Goal: Information Seeking & Learning: Learn about a topic

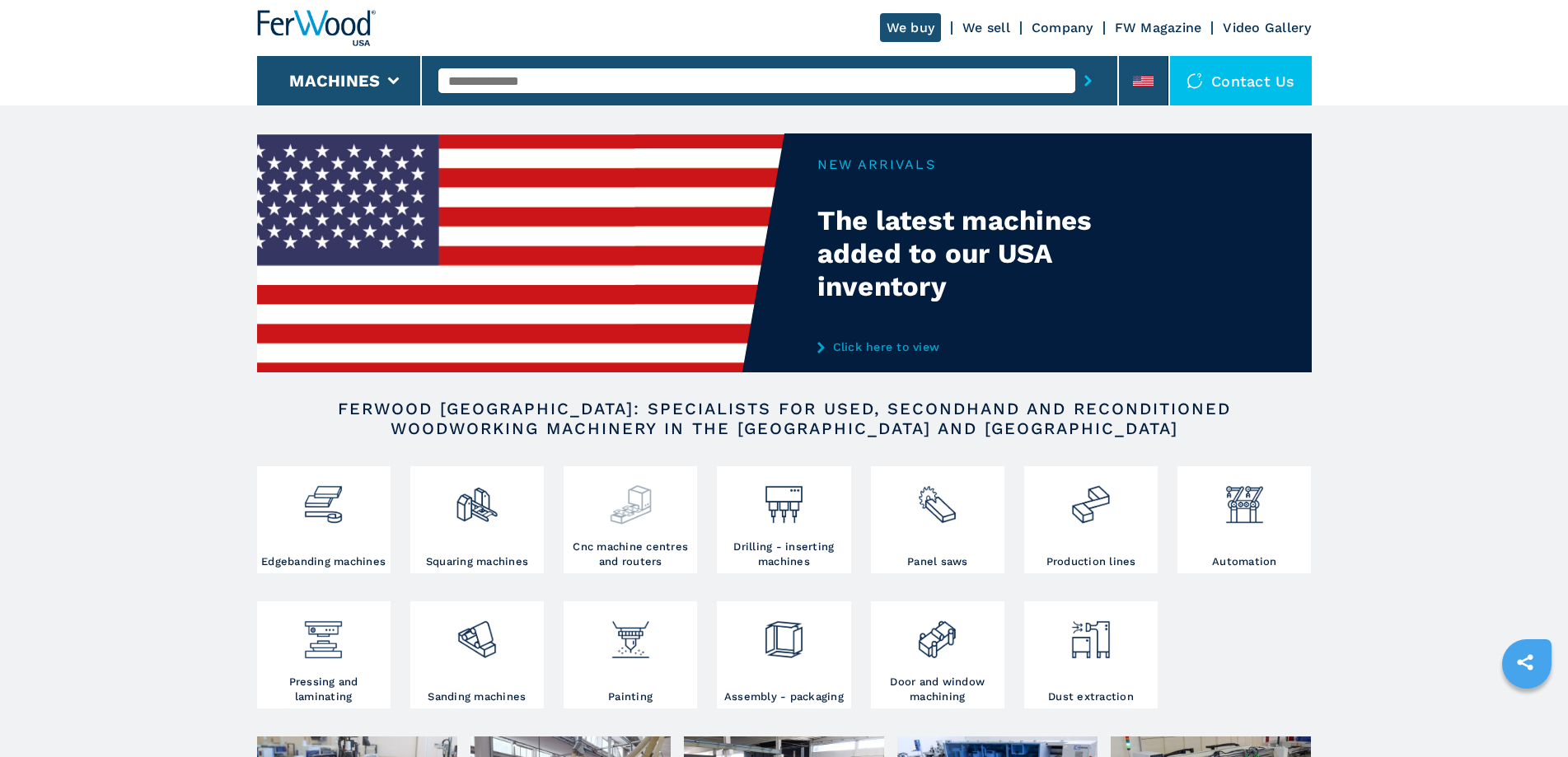
click at [638, 566] on h3 "Cnc machine centres and routers" at bounding box center [630, 554] width 125 height 29
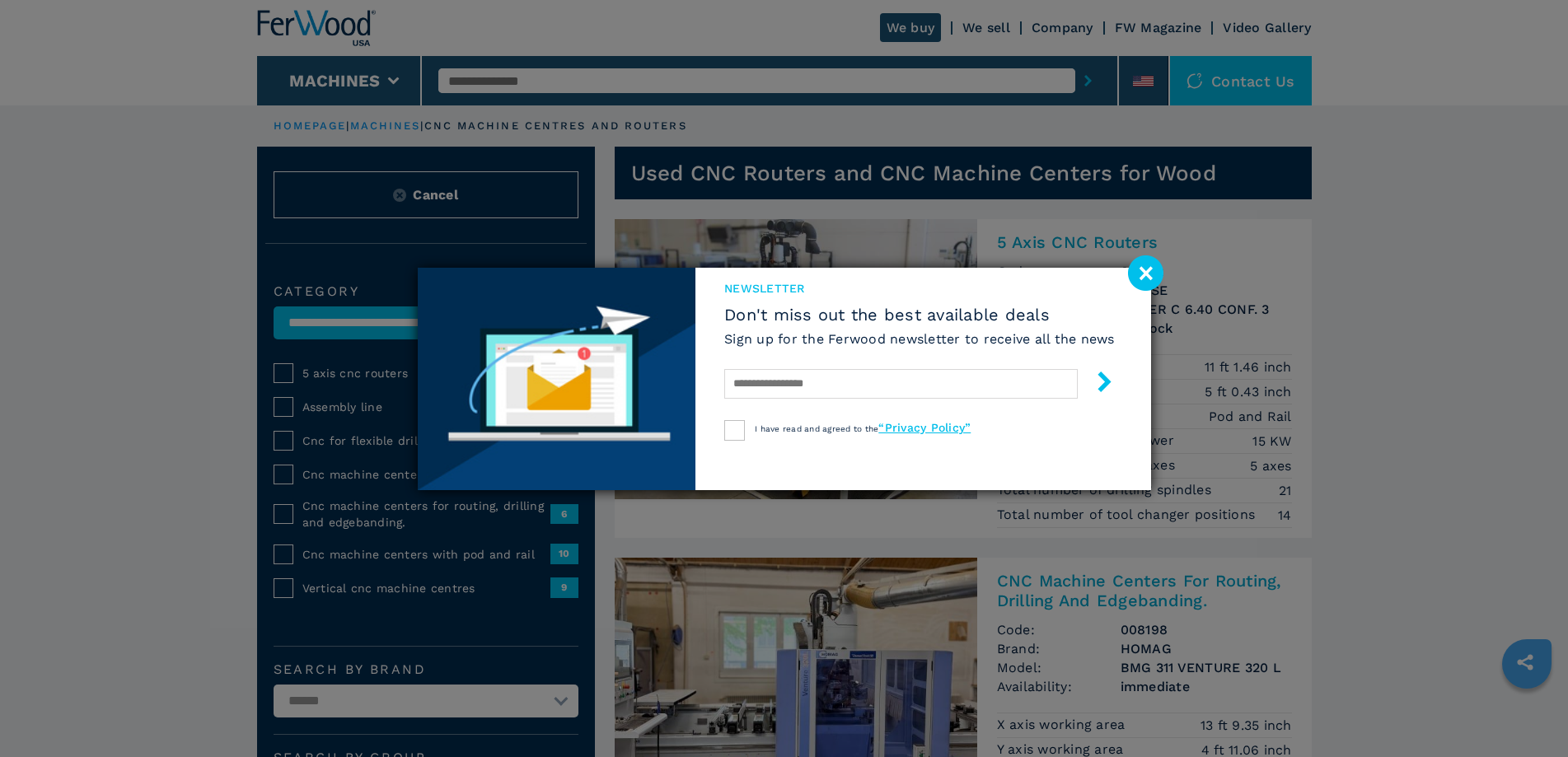
click at [1148, 274] on image at bounding box center [1146, 273] width 35 height 35
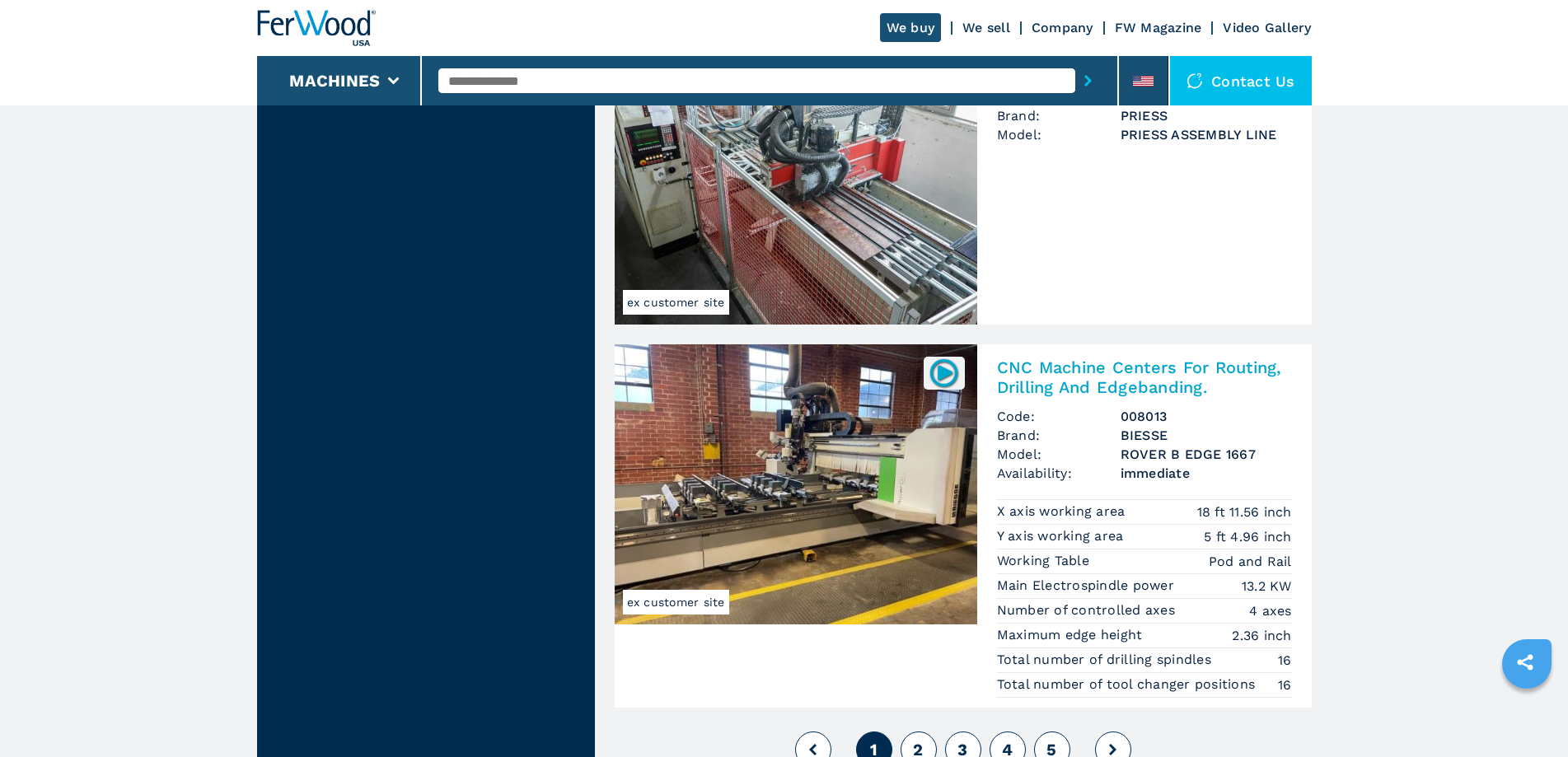
scroll to position [3872, 0]
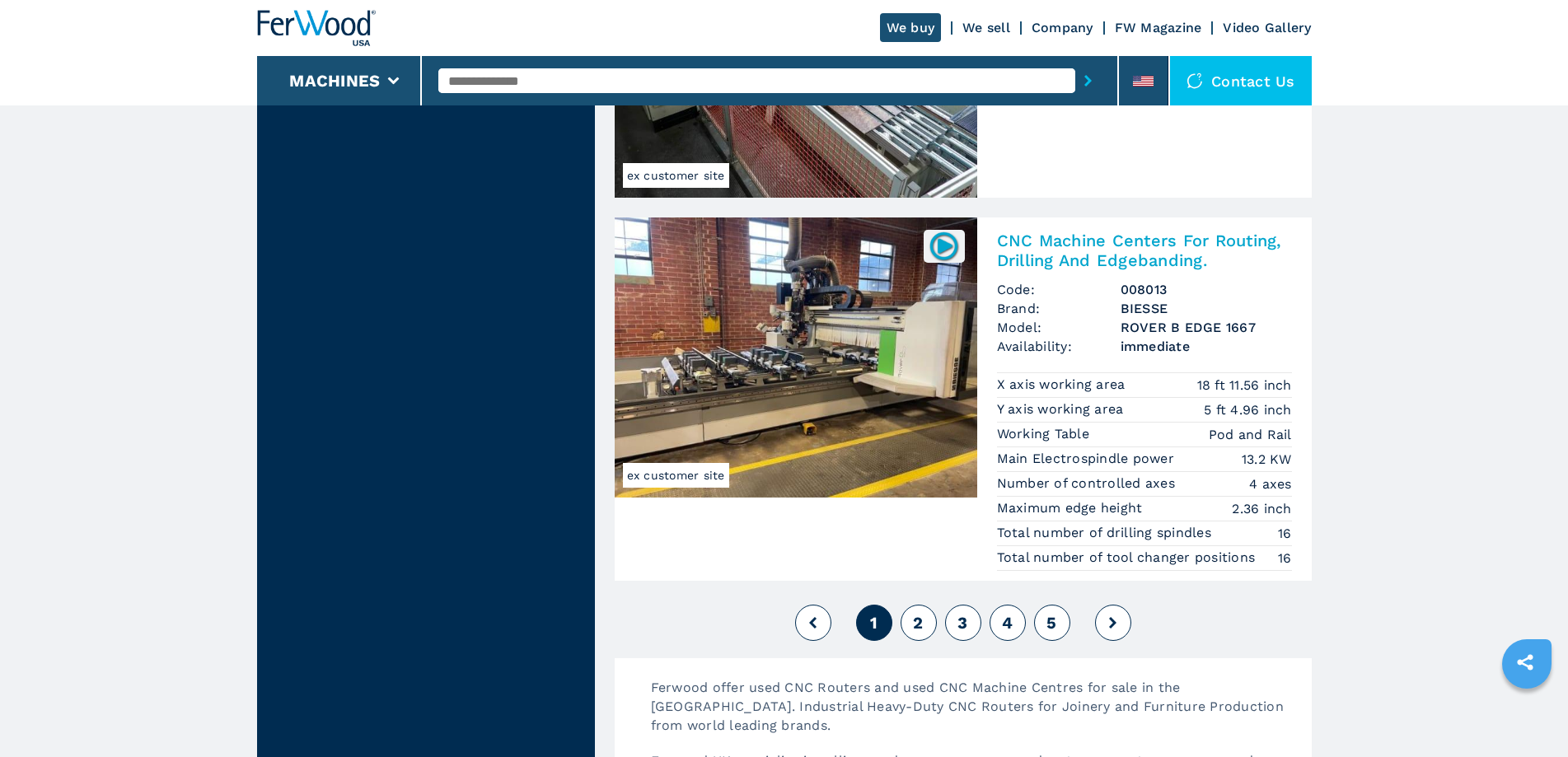
click at [914, 622] on span "2" at bounding box center [918, 622] width 10 height 20
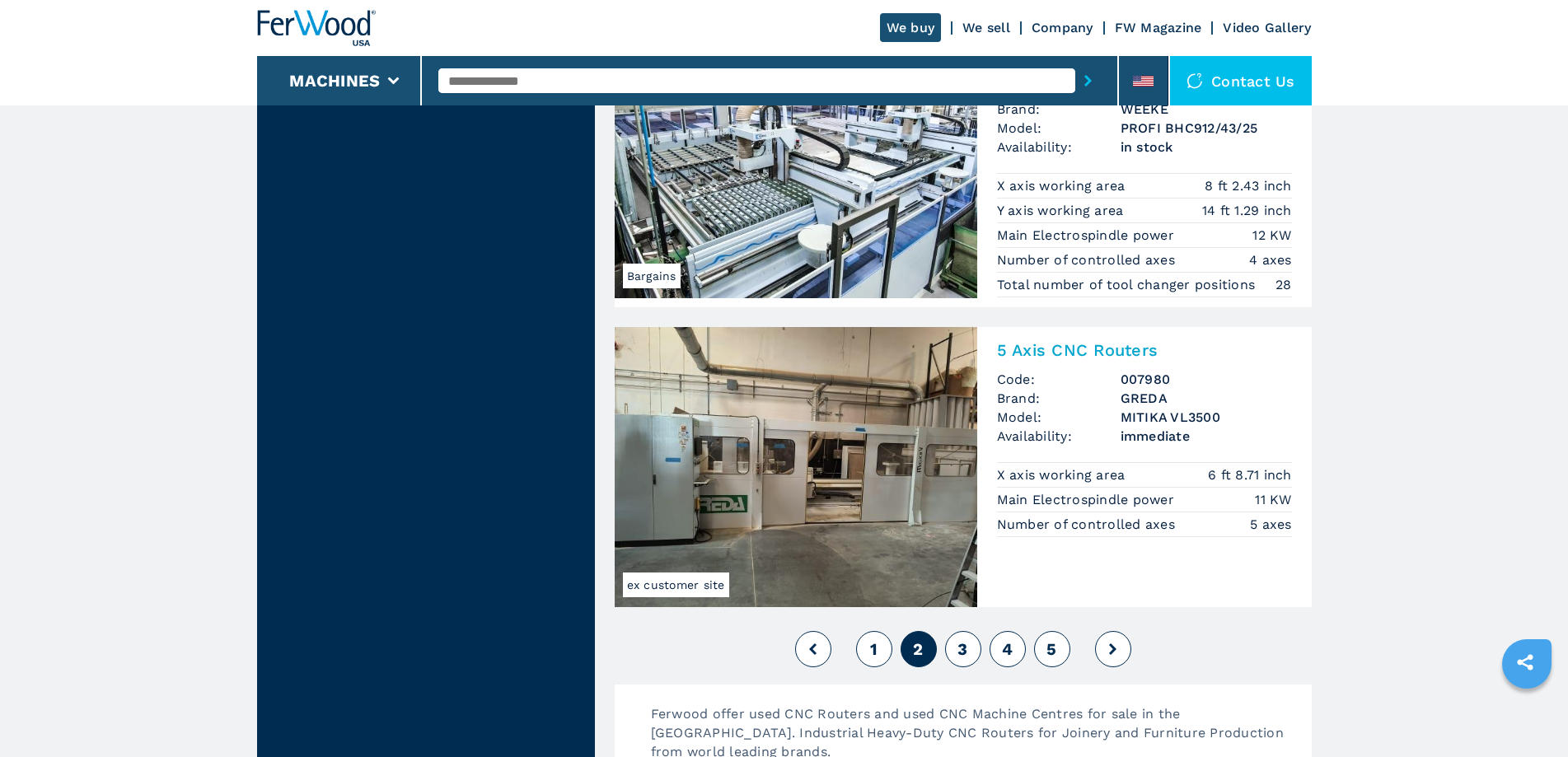
scroll to position [3954, 0]
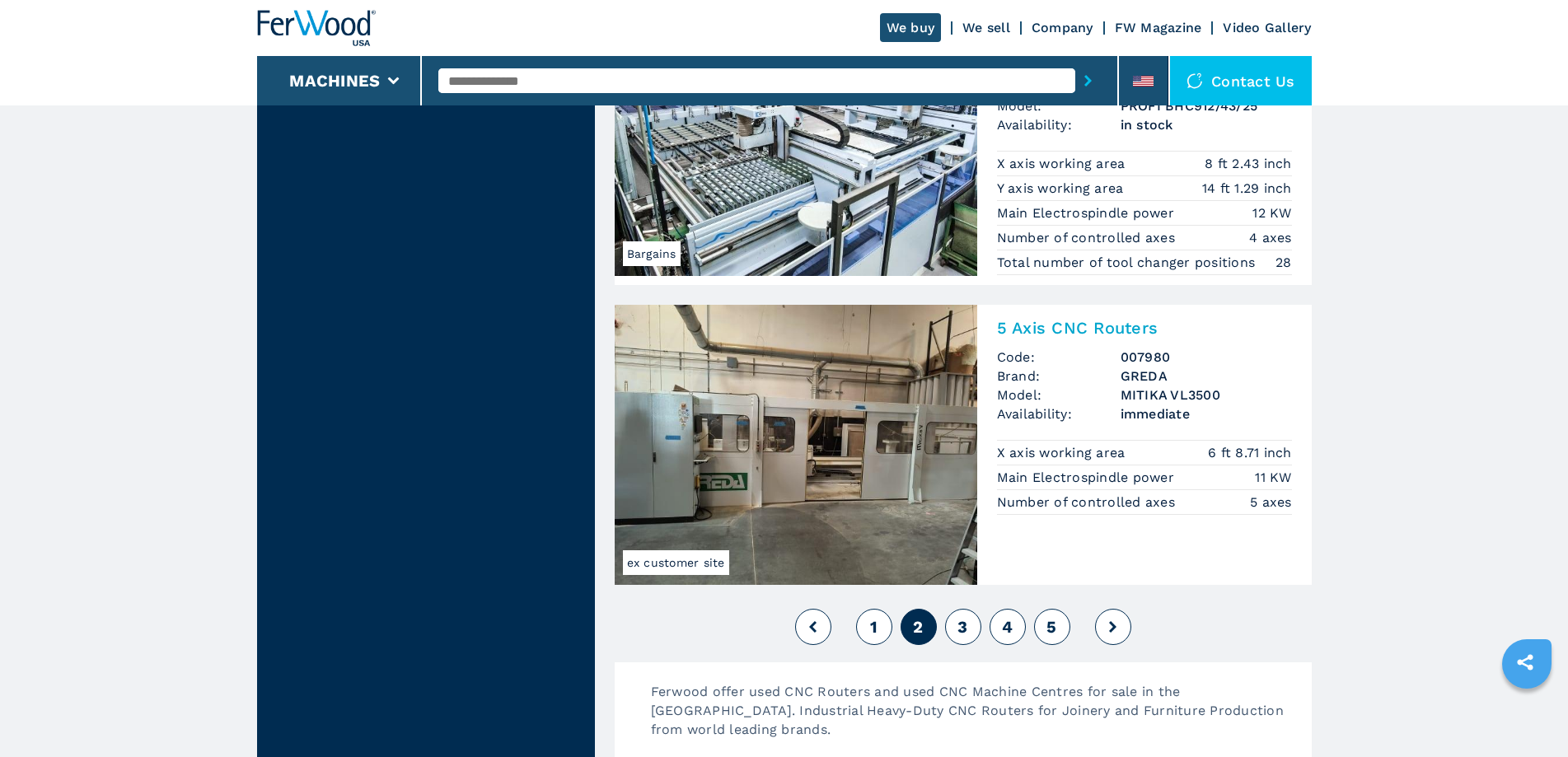
click at [963, 628] on span "3" at bounding box center [963, 627] width 10 height 20
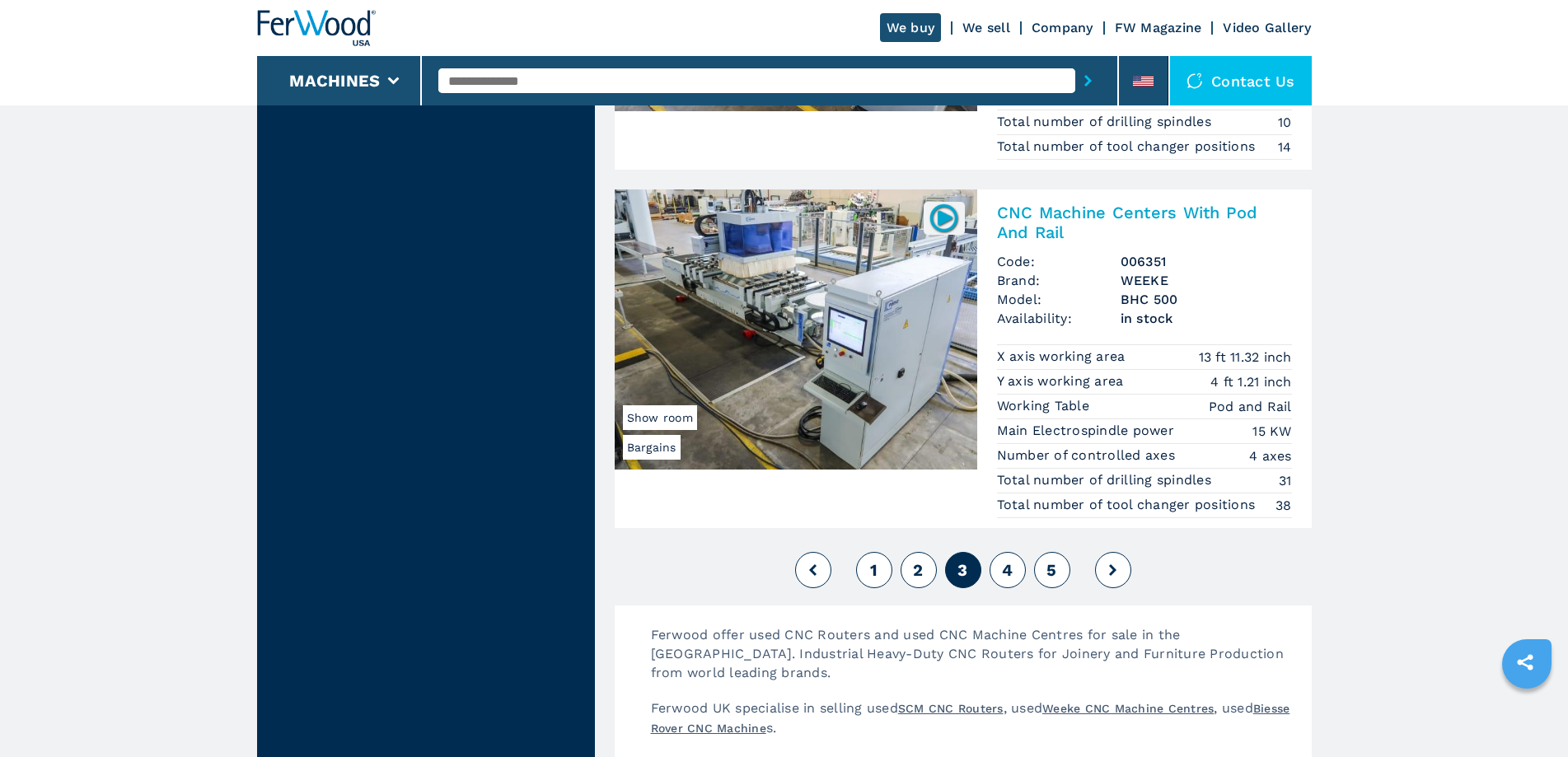
scroll to position [4036, 0]
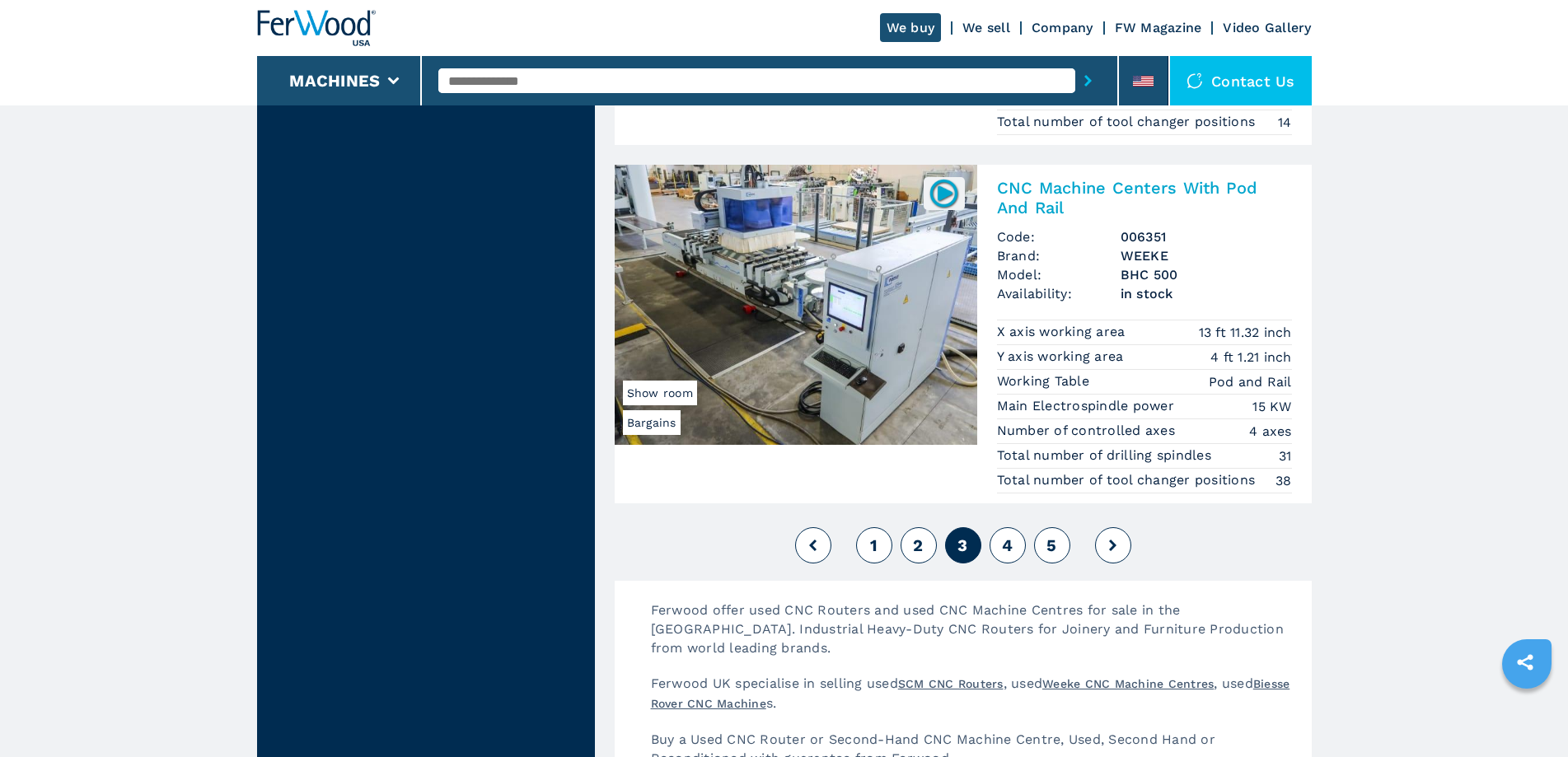
click at [1009, 543] on span "4" at bounding box center [1007, 546] width 11 height 20
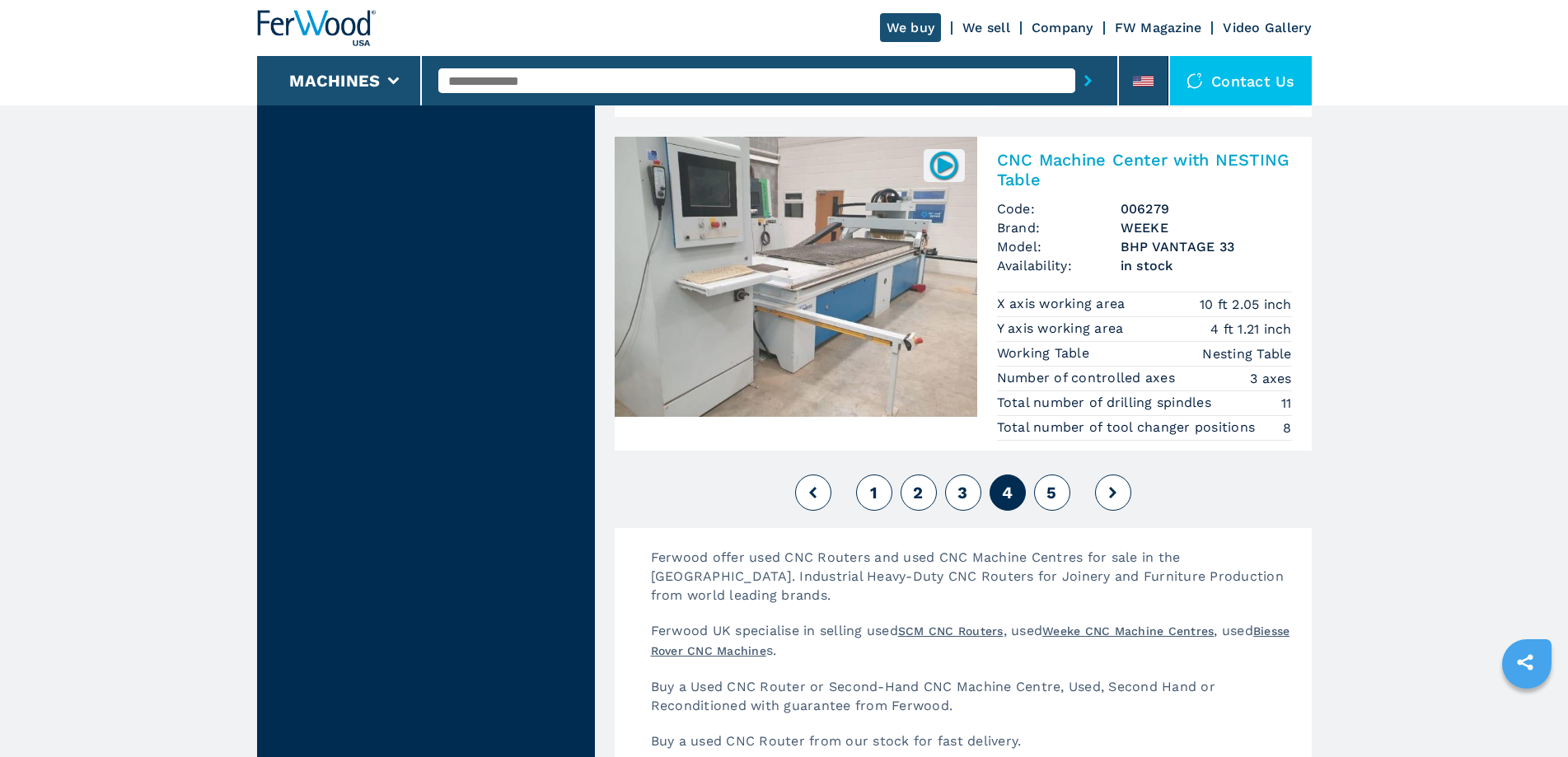
scroll to position [4036, 0]
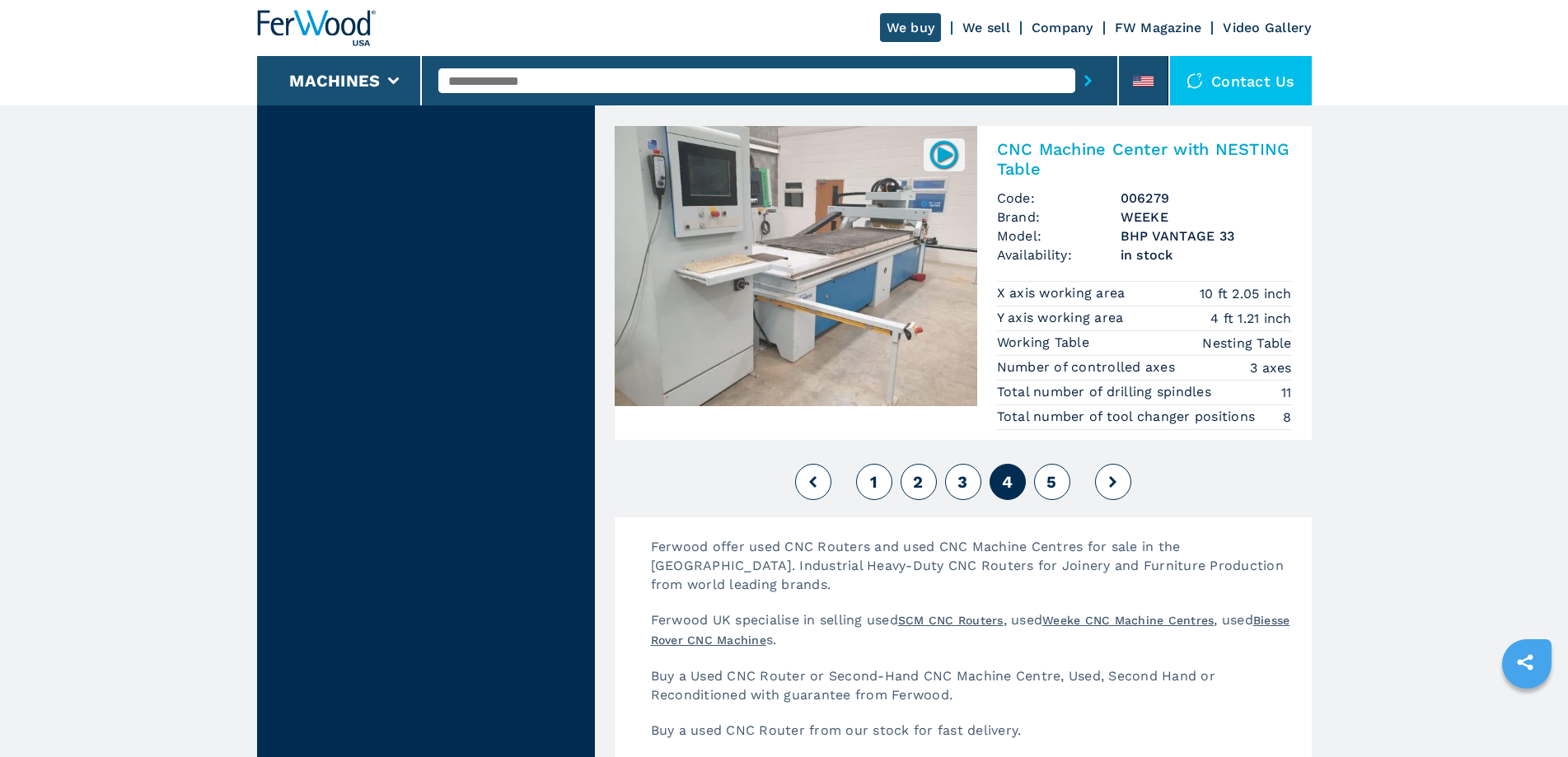
click at [1052, 480] on span "5" at bounding box center [1052, 482] width 10 height 20
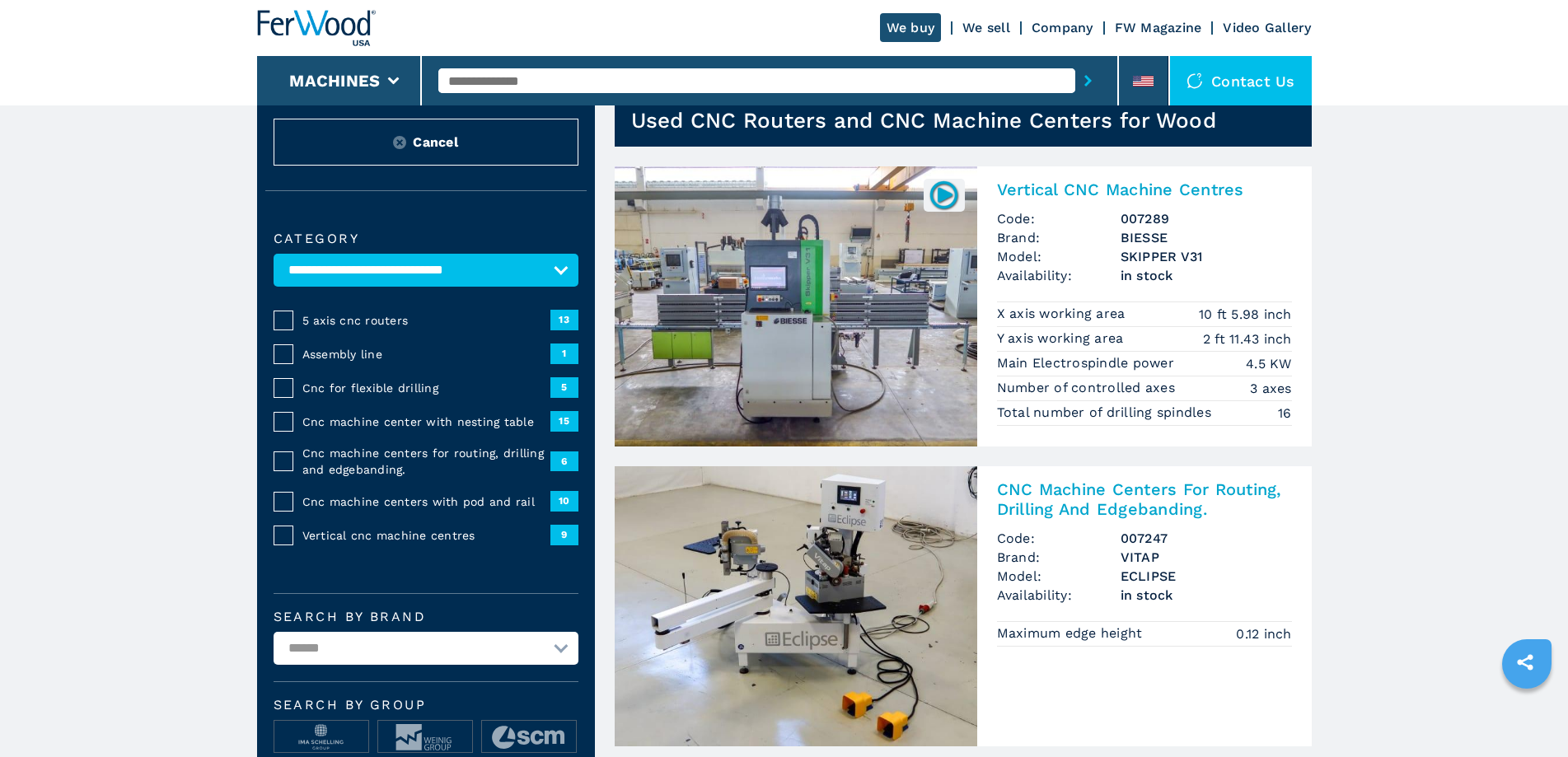
scroll to position [165, 0]
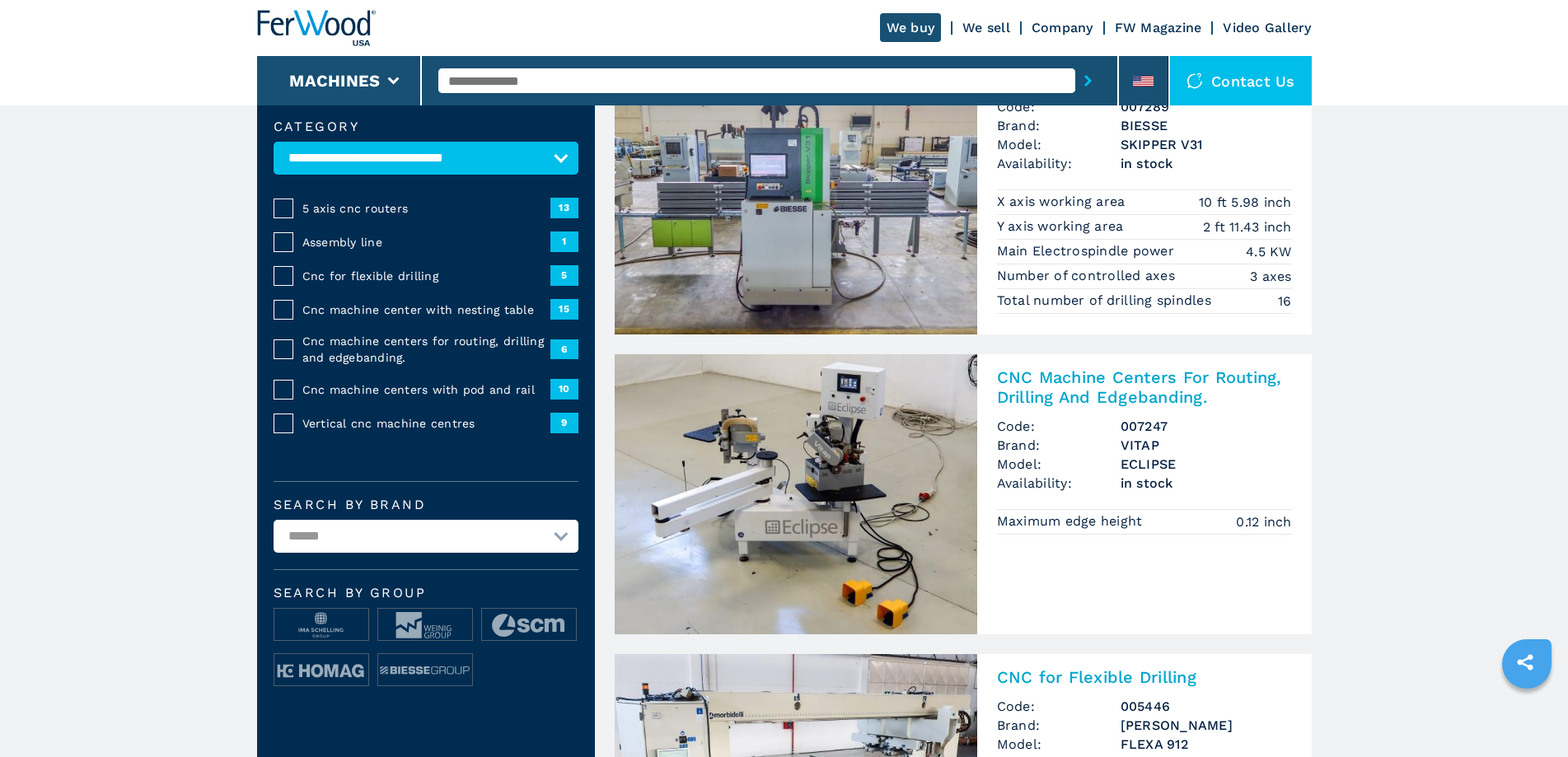
click at [788, 479] on img at bounding box center [796, 494] width 363 height 280
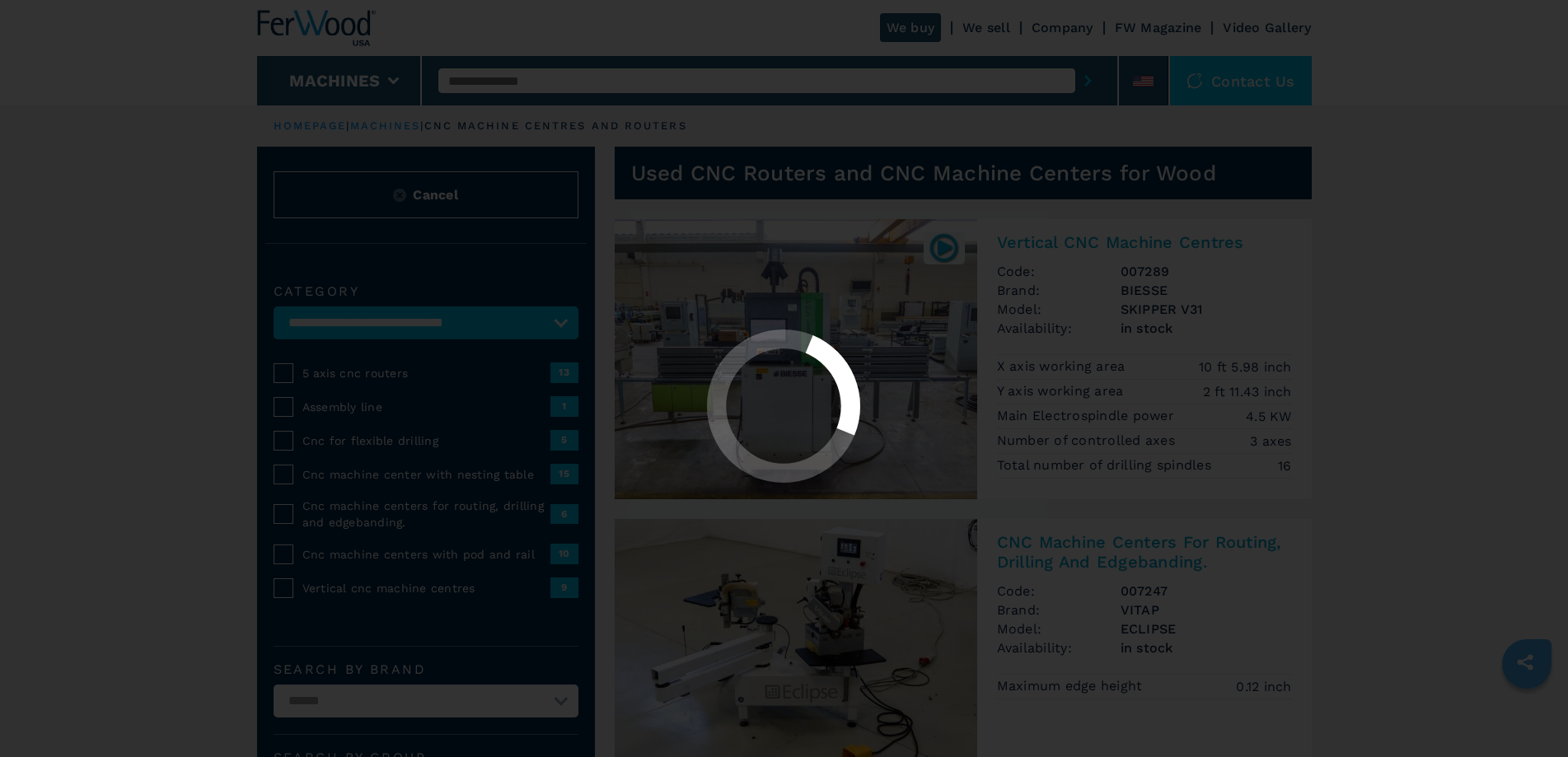
select select "********"
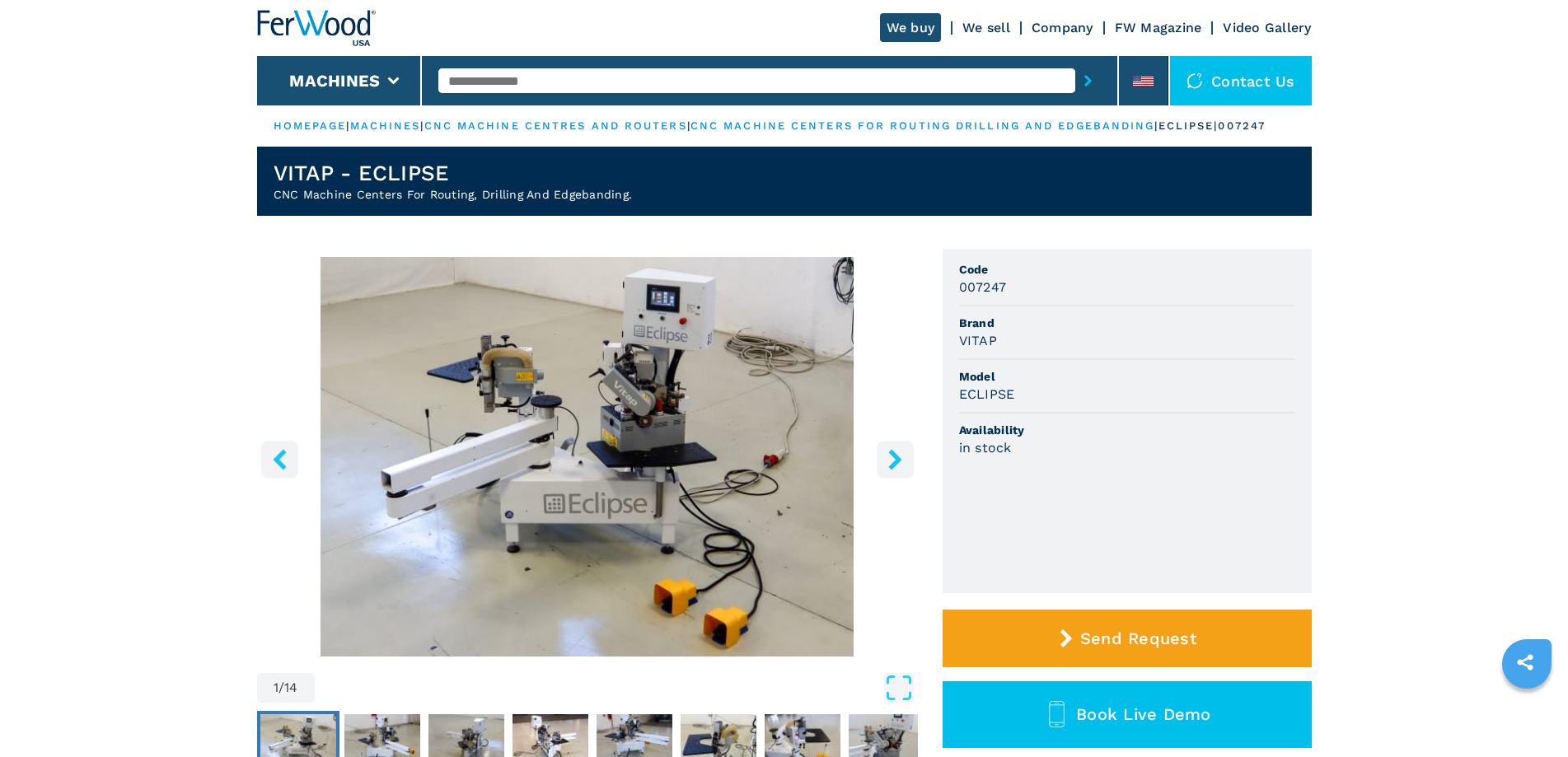
click at [892, 470] on icon "right-button" at bounding box center [895, 459] width 21 height 21
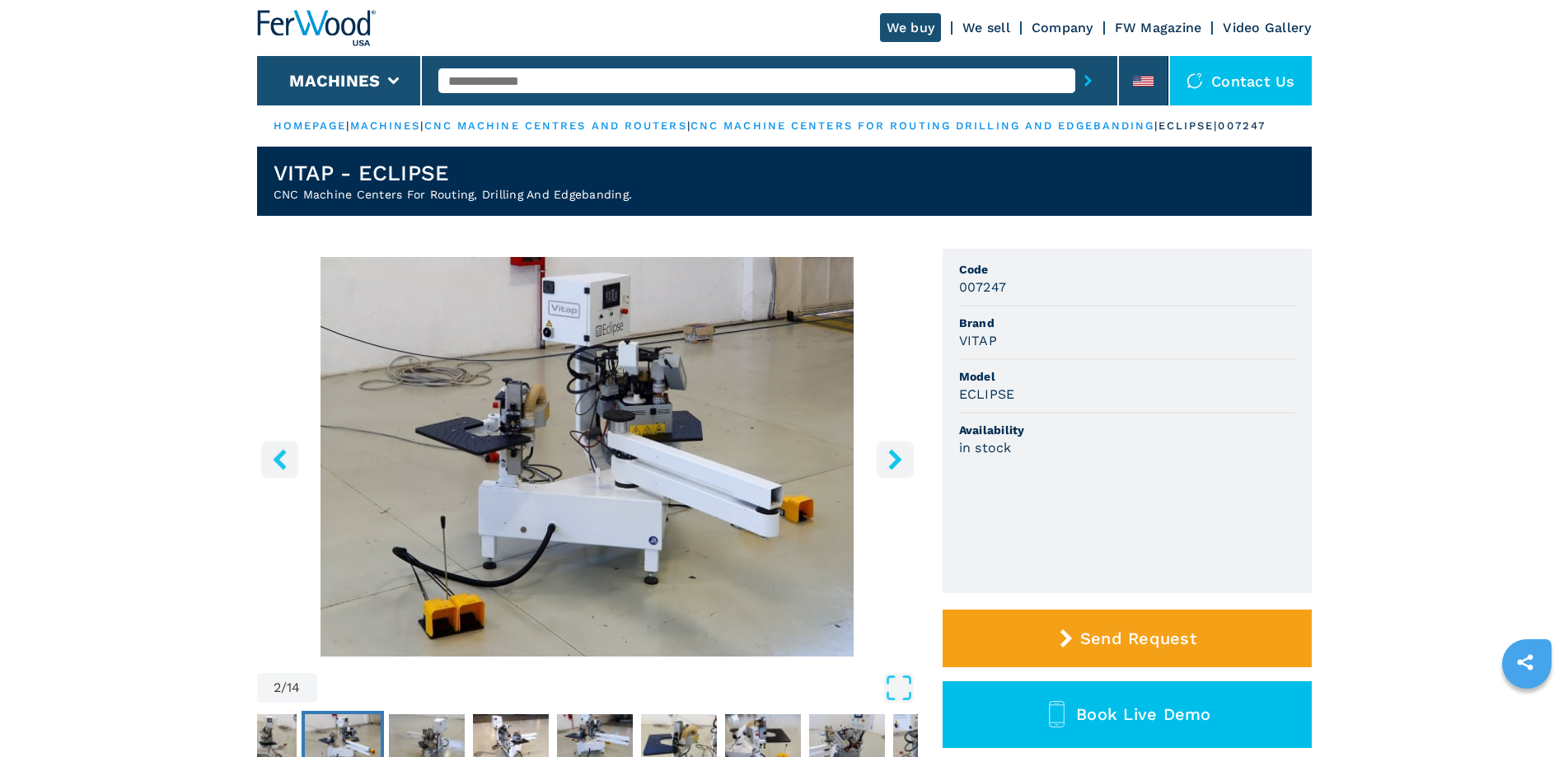
click at [889, 470] on icon "right-button" at bounding box center [895, 459] width 21 height 21
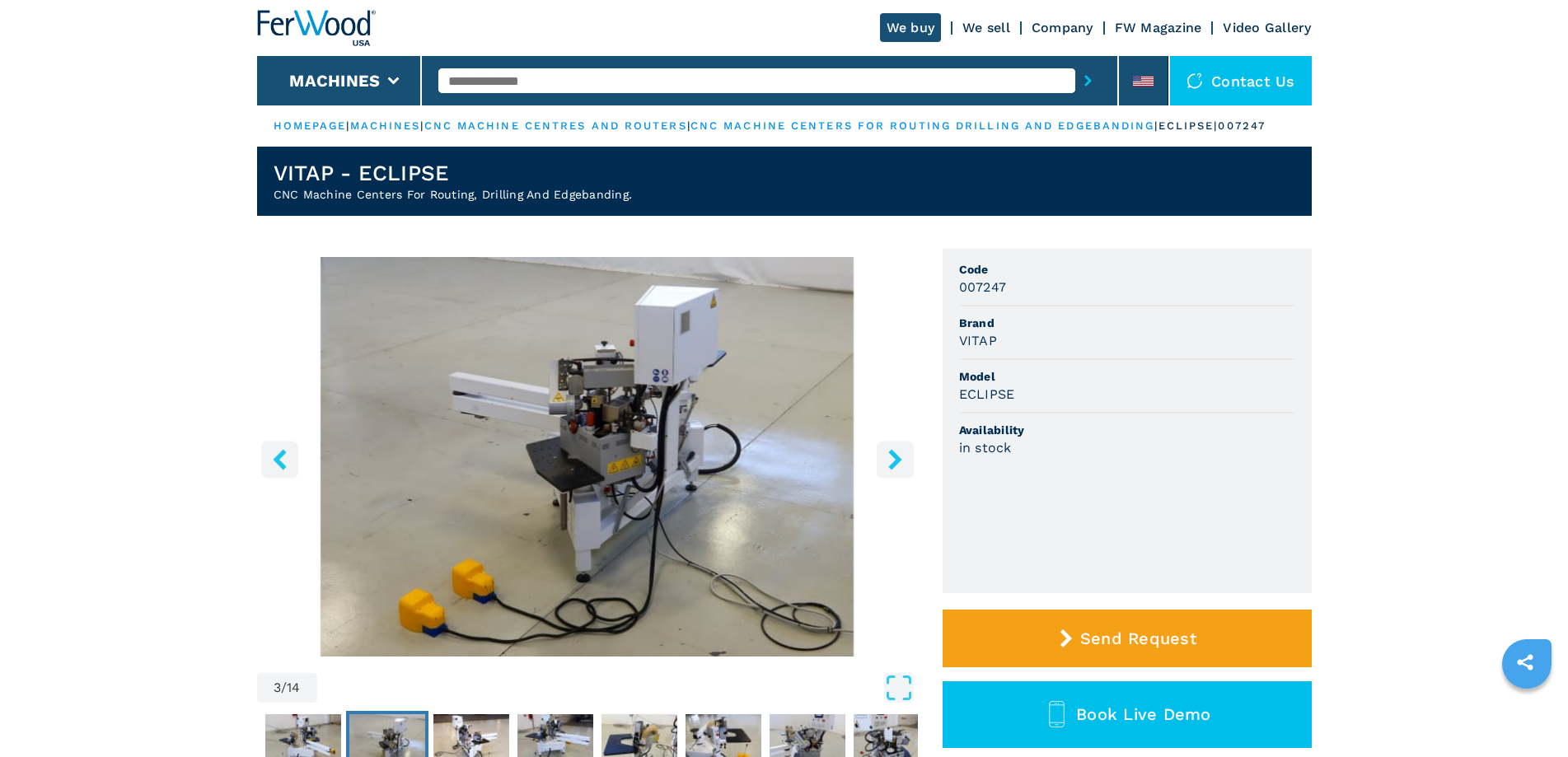
click at [888, 470] on icon "right-button" at bounding box center [895, 459] width 21 height 21
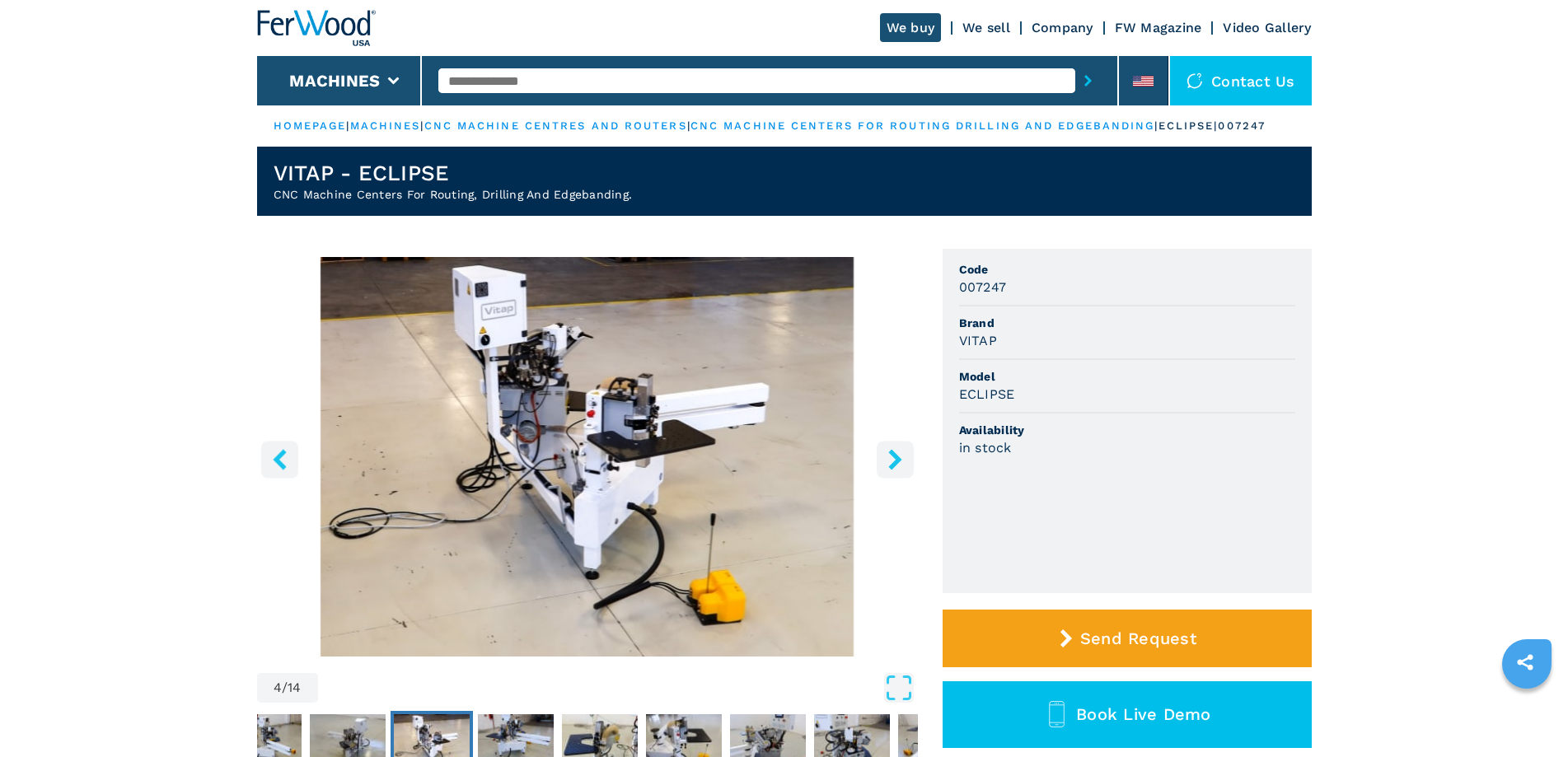
click at [888, 470] on icon "right-button" at bounding box center [895, 459] width 21 height 21
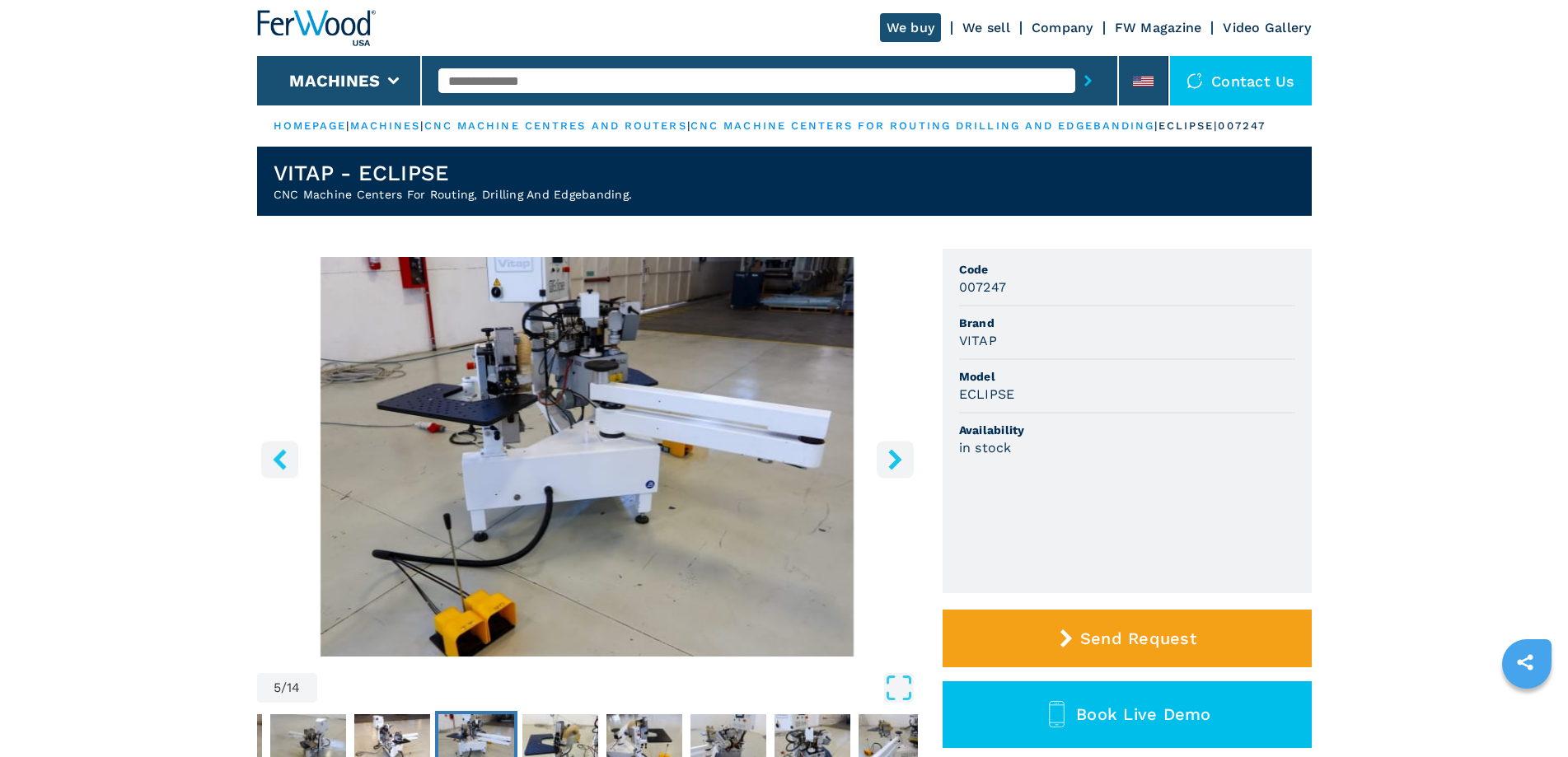
click at [887, 470] on icon "right-button" at bounding box center [895, 459] width 21 height 21
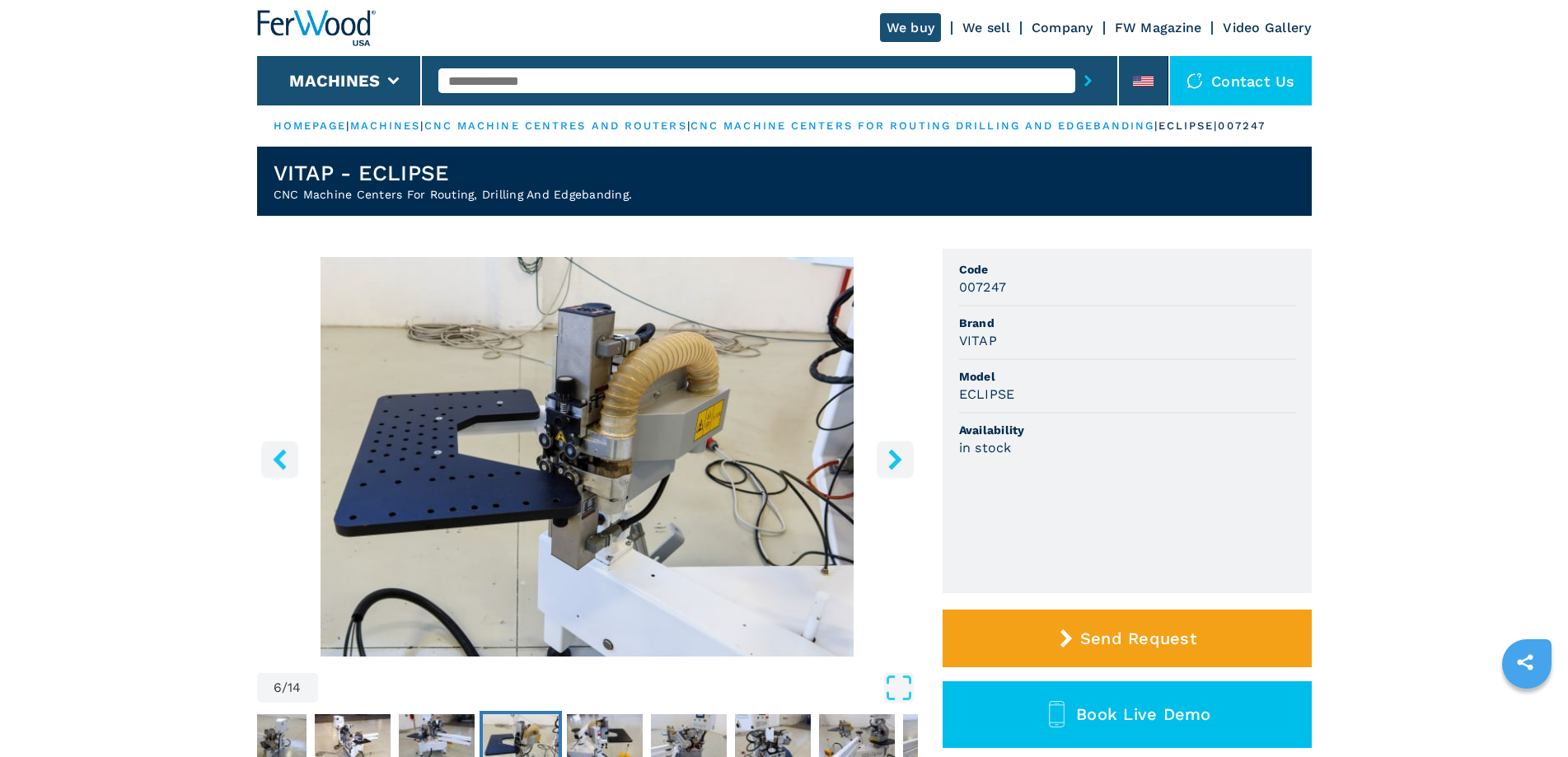
click at [886, 470] on icon "right-button" at bounding box center [895, 459] width 21 height 21
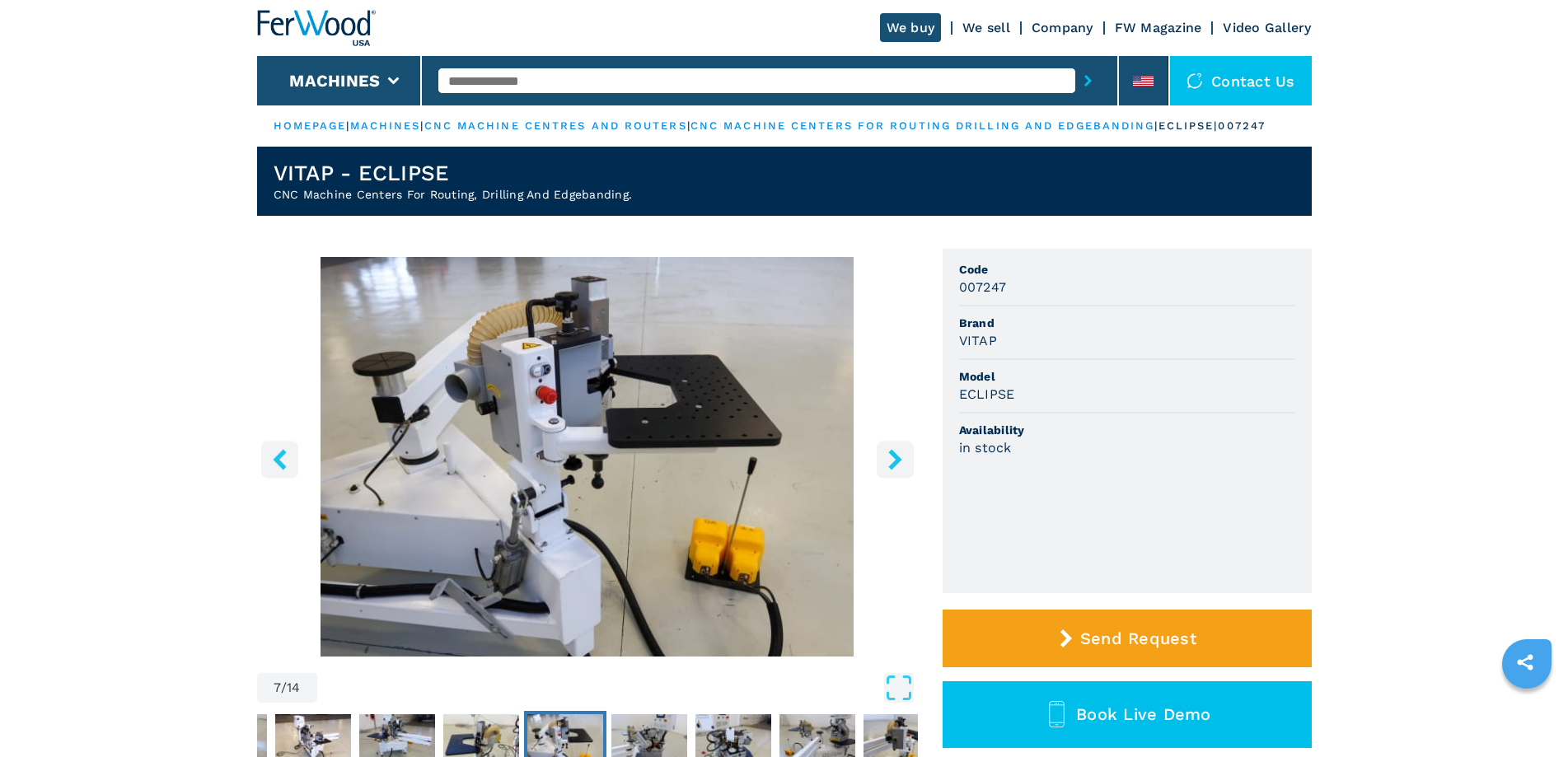
click at [885, 470] on icon "right-button" at bounding box center [895, 459] width 21 height 21
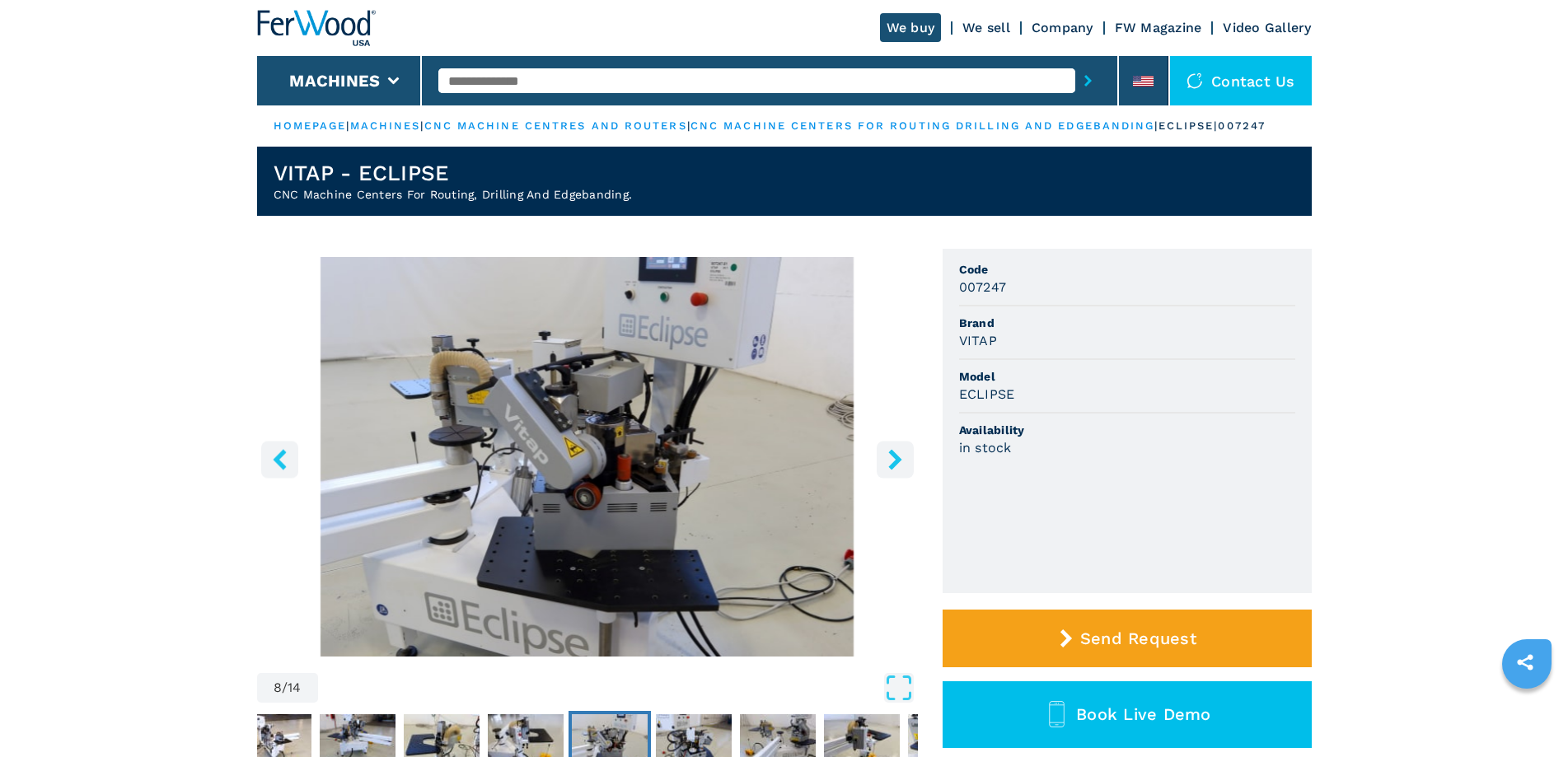
click at [885, 470] on icon "right-button" at bounding box center [895, 459] width 21 height 21
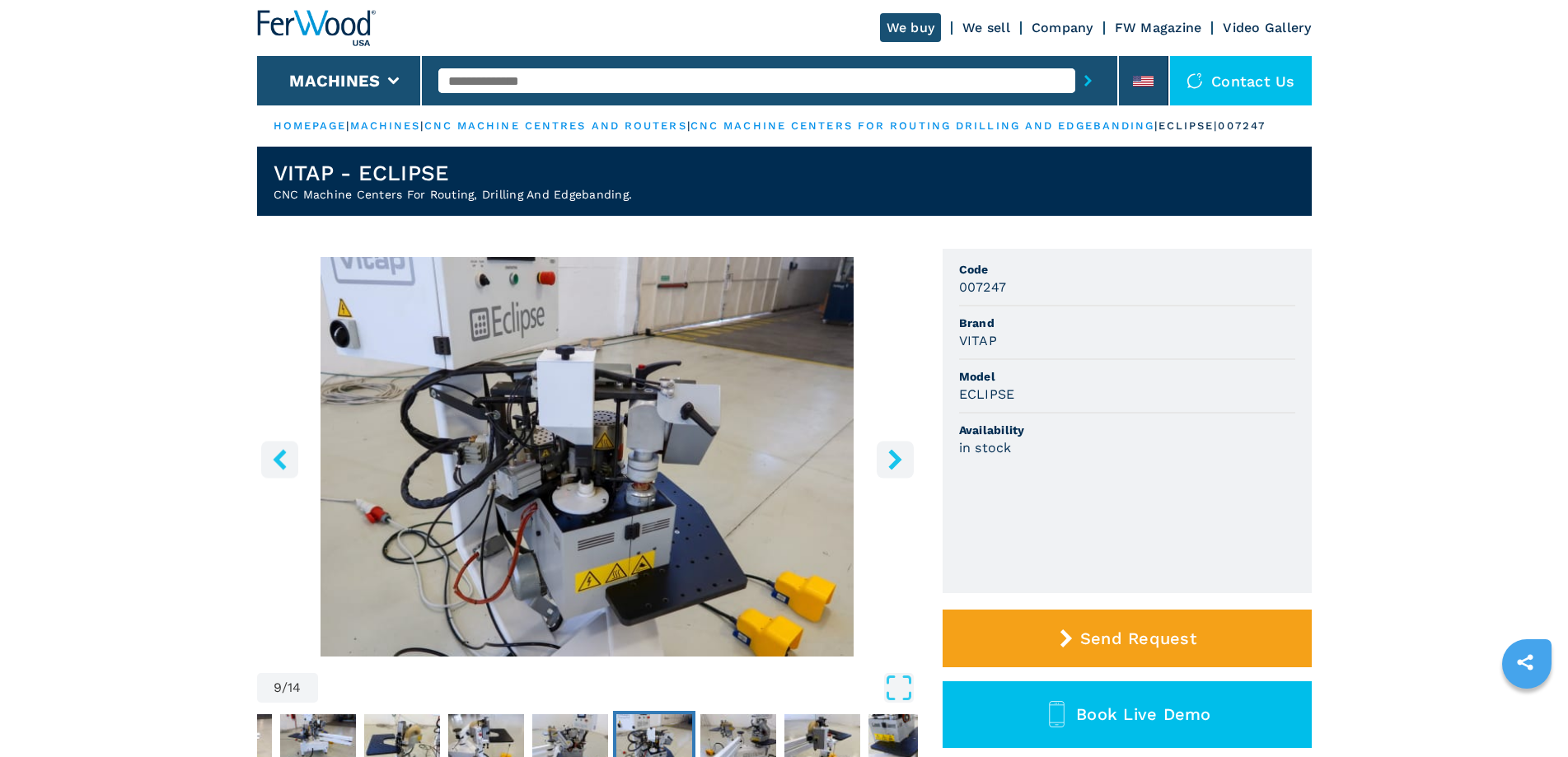
click at [885, 470] on icon "right-button" at bounding box center [895, 459] width 21 height 21
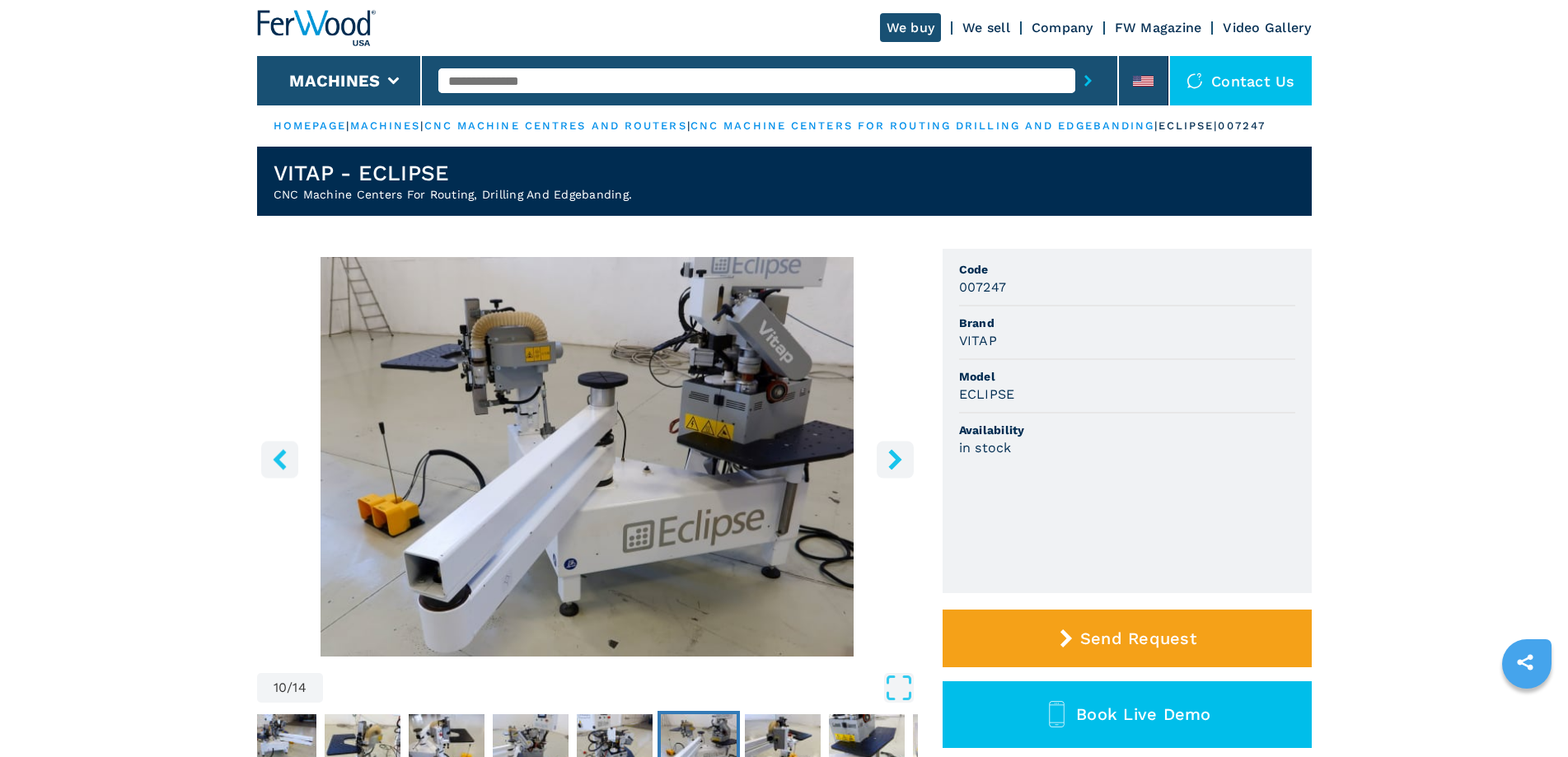
click at [885, 470] on icon "right-button" at bounding box center [895, 459] width 21 height 21
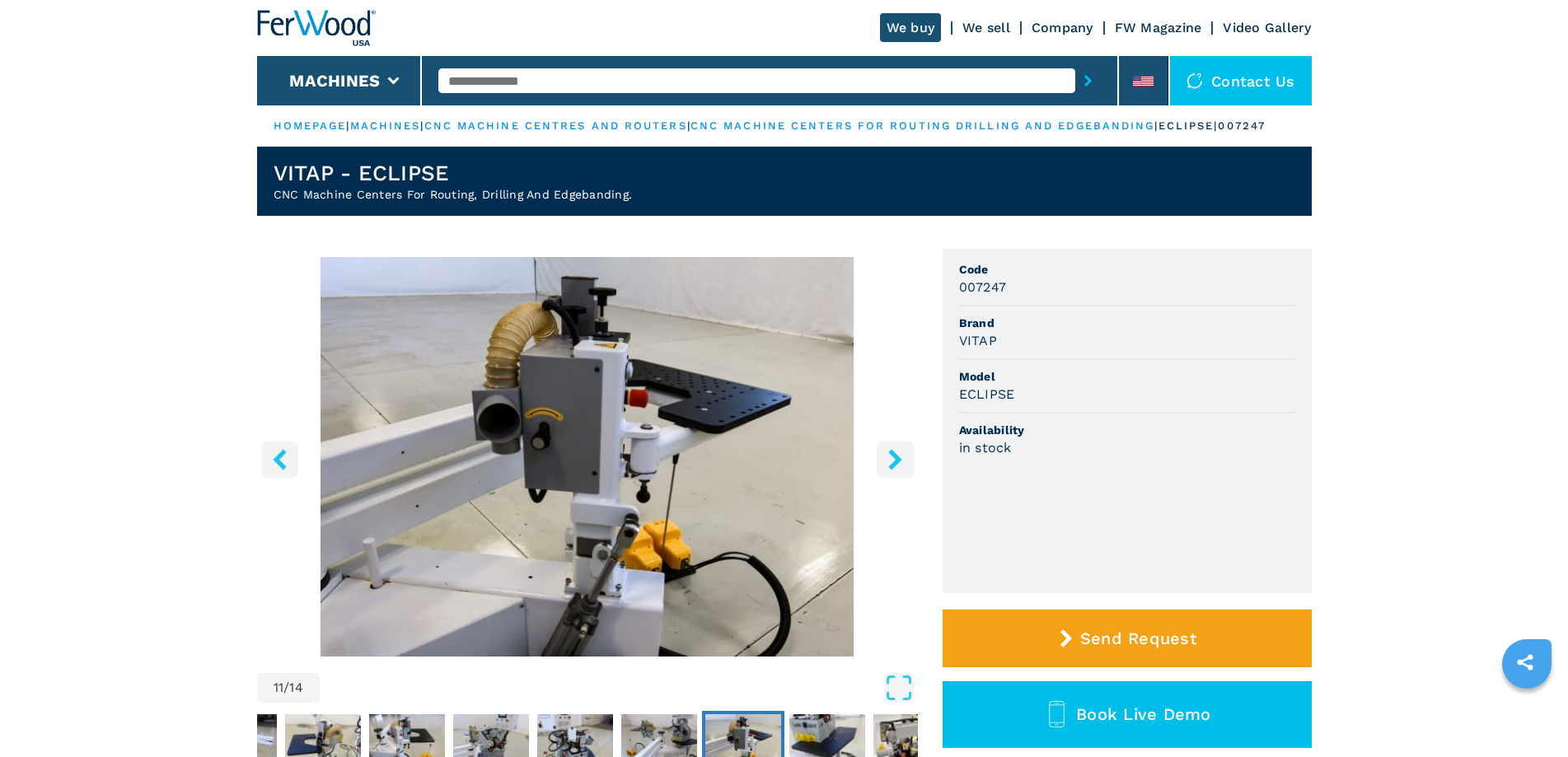
click at [891, 470] on icon "right-button" at bounding box center [895, 459] width 21 height 21
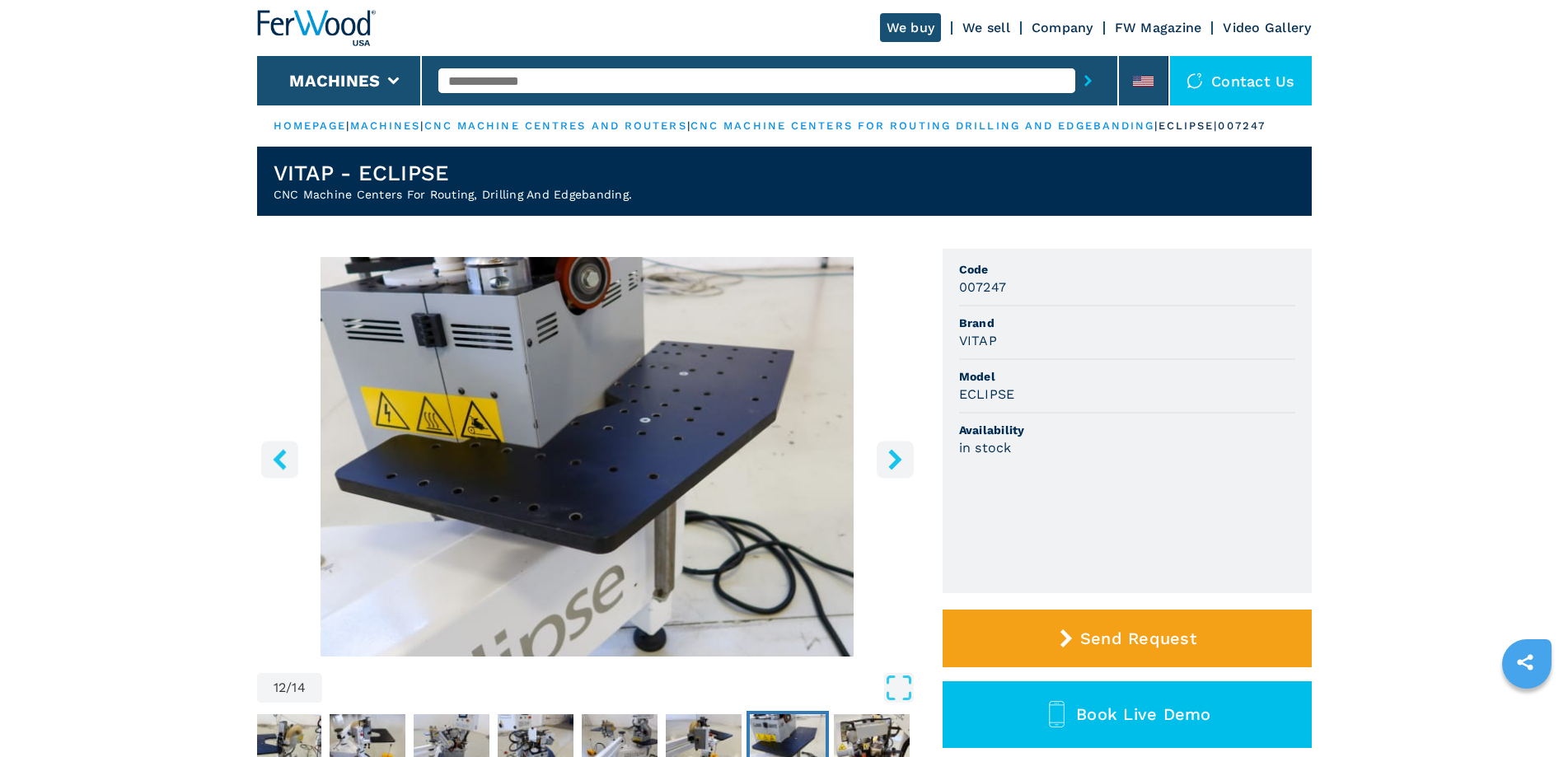
click at [891, 470] on icon "right-button" at bounding box center [895, 459] width 21 height 21
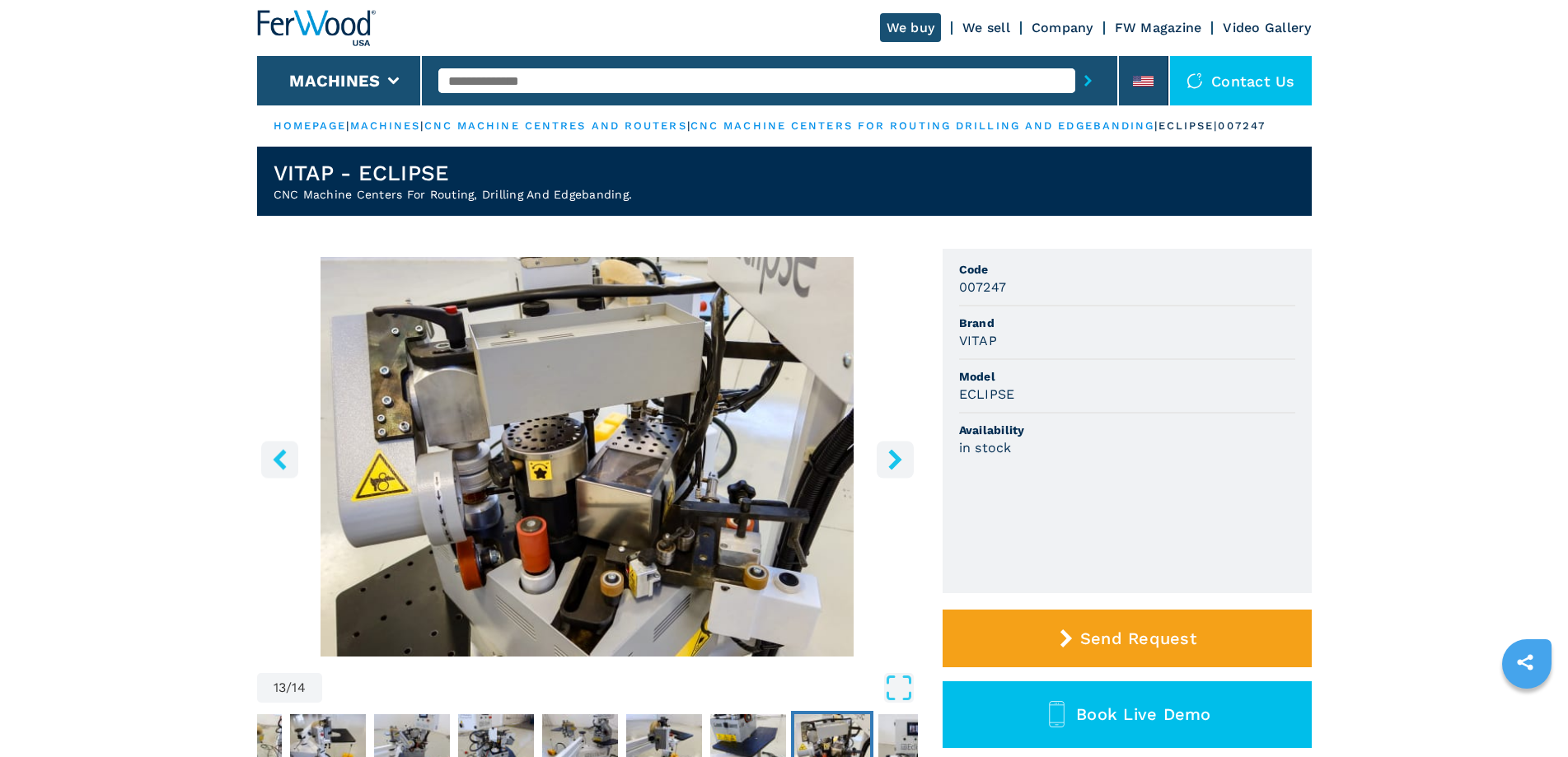
click at [891, 470] on icon "right-button" at bounding box center [895, 459] width 21 height 21
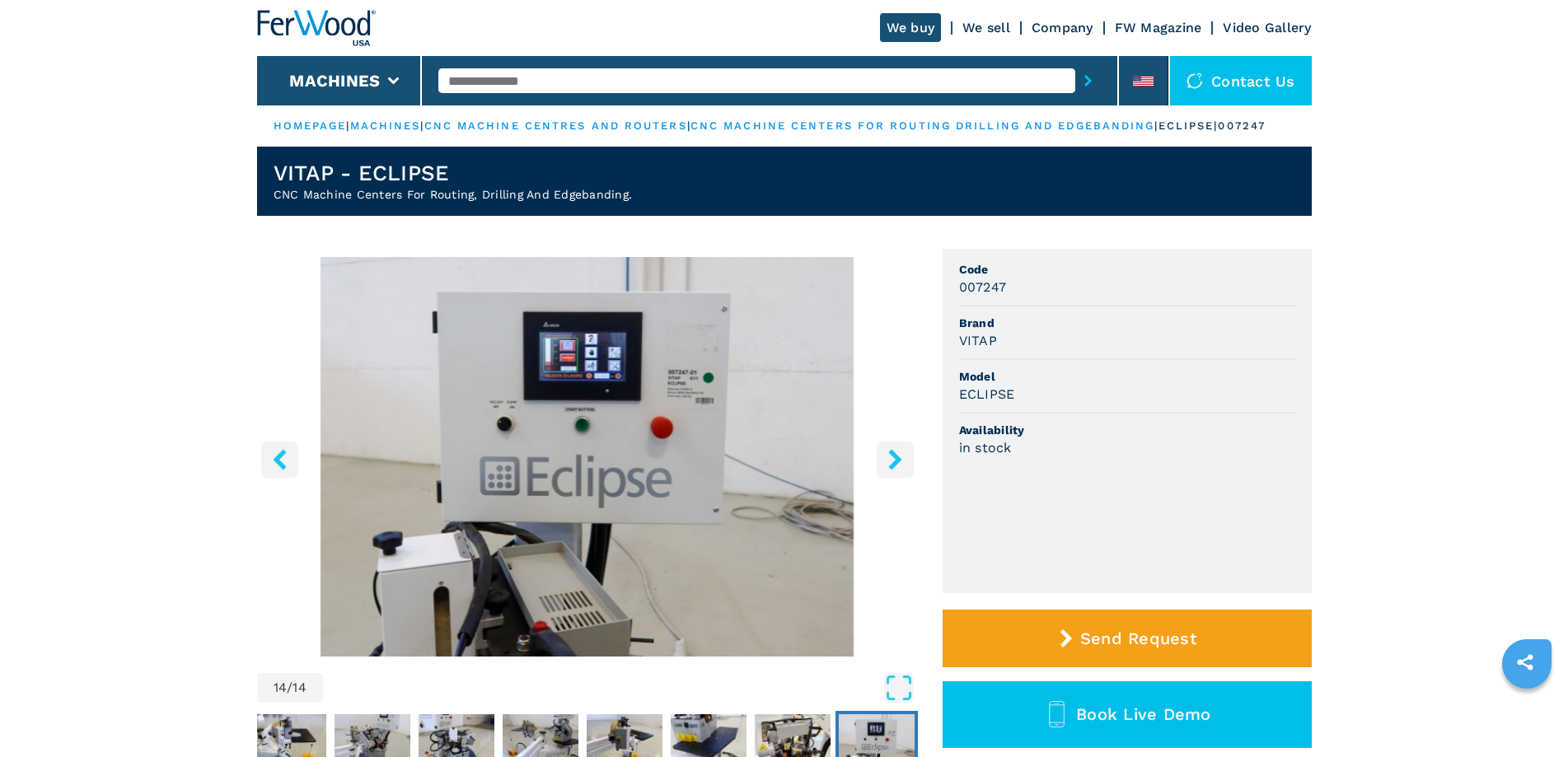
click at [891, 470] on icon "right-button" at bounding box center [895, 459] width 21 height 21
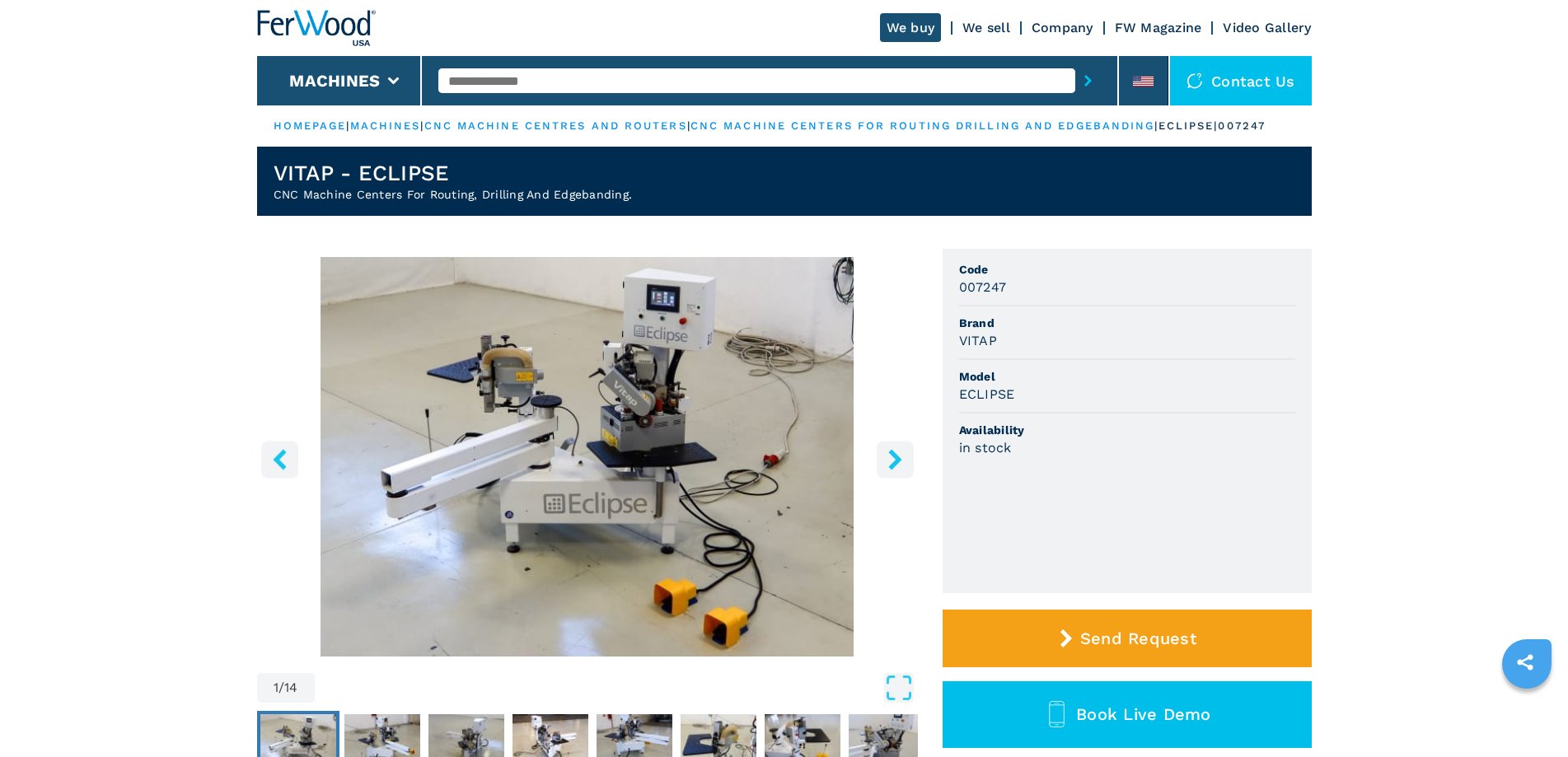
click at [273, 470] on icon "left-button" at bounding box center [279, 459] width 21 height 21
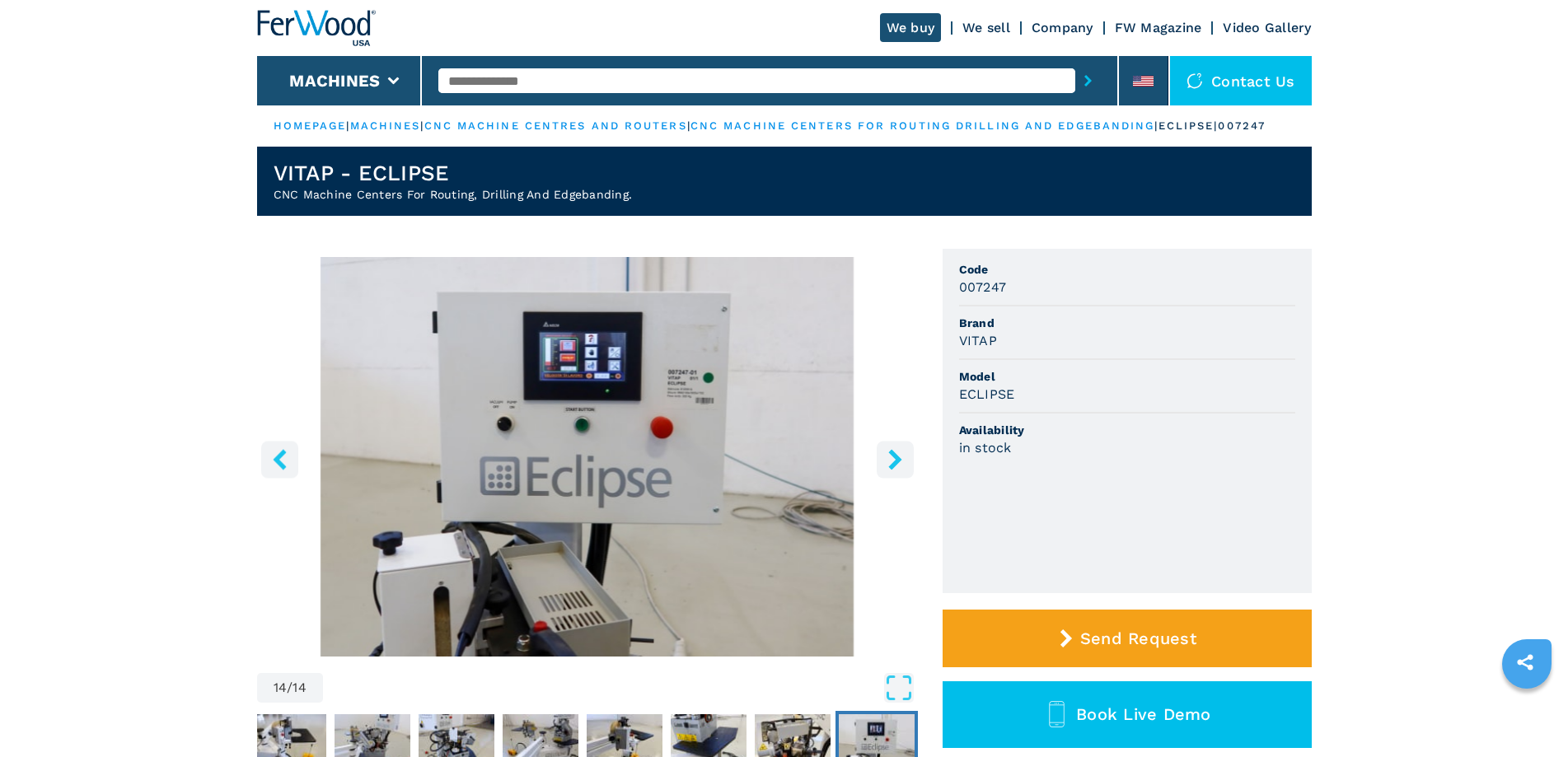
click at [893, 470] on icon "right-button" at bounding box center [894, 459] width 13 height 21
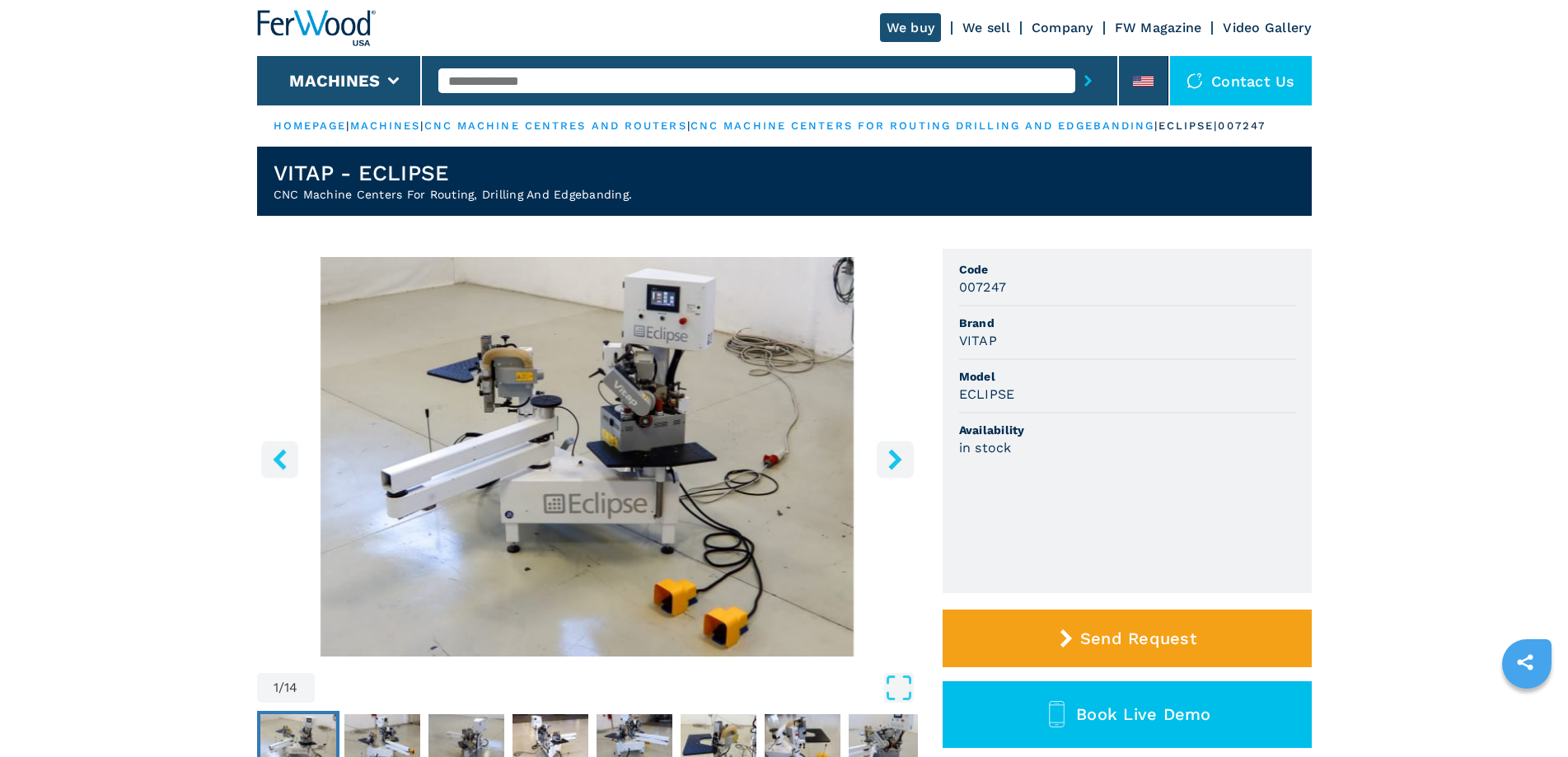
click at [893, 470] on icon "right-button" at bounding box center [894, 459] width 13 height 21
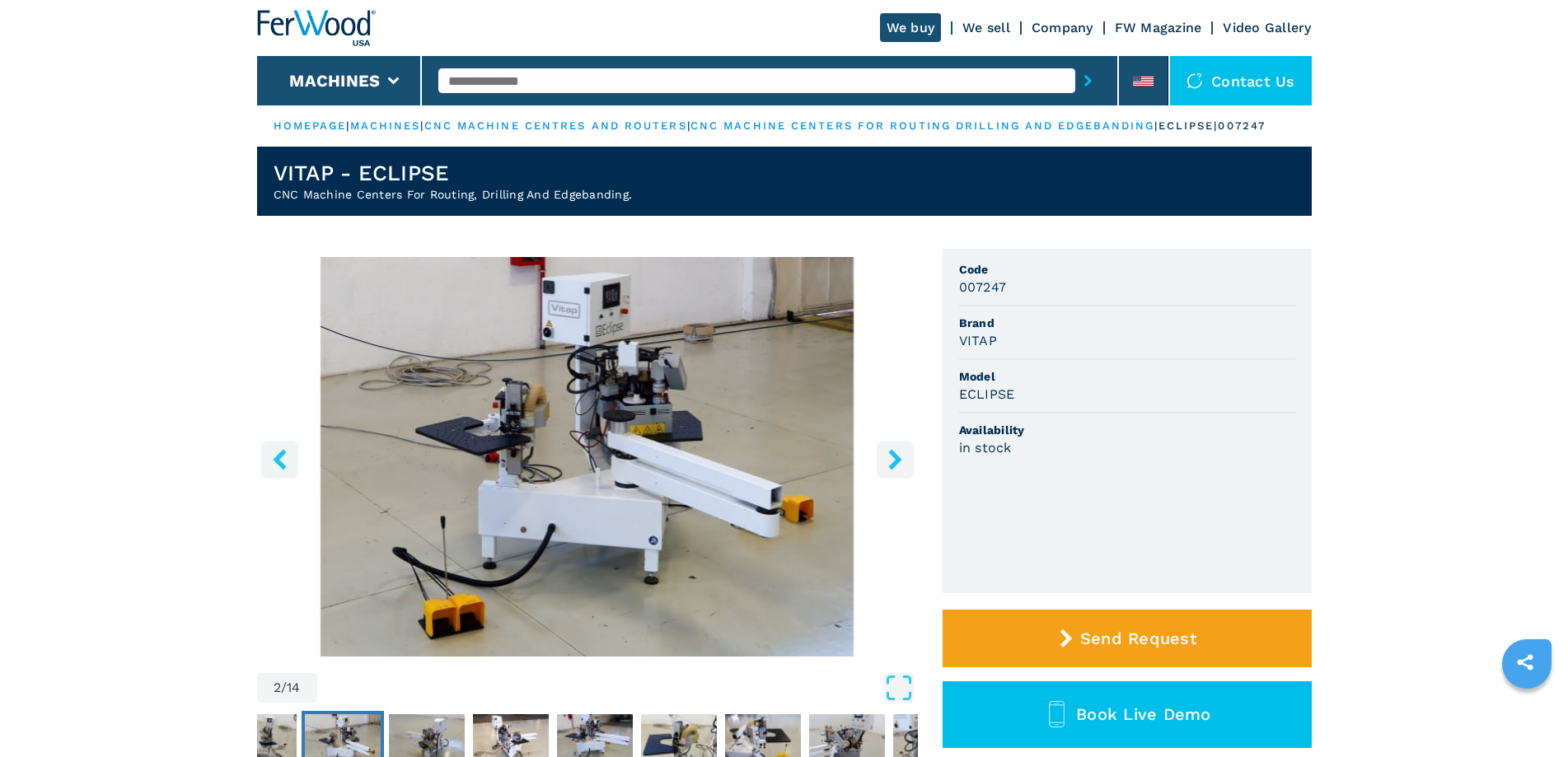
click at [893, 470] on icon "right-button" at bounding box center [894, 459] width 13 height 21
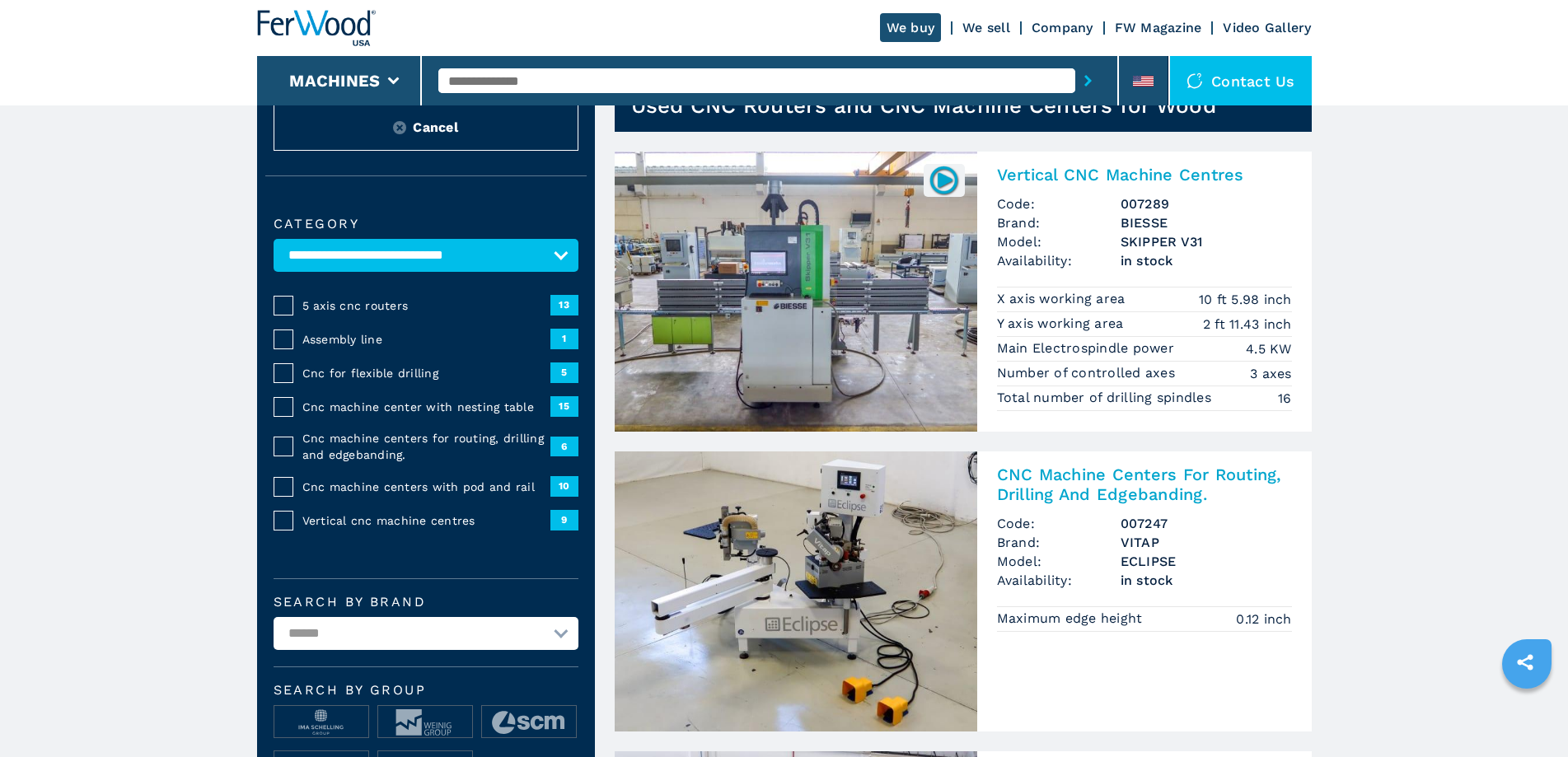
scroll to position [412, 0]
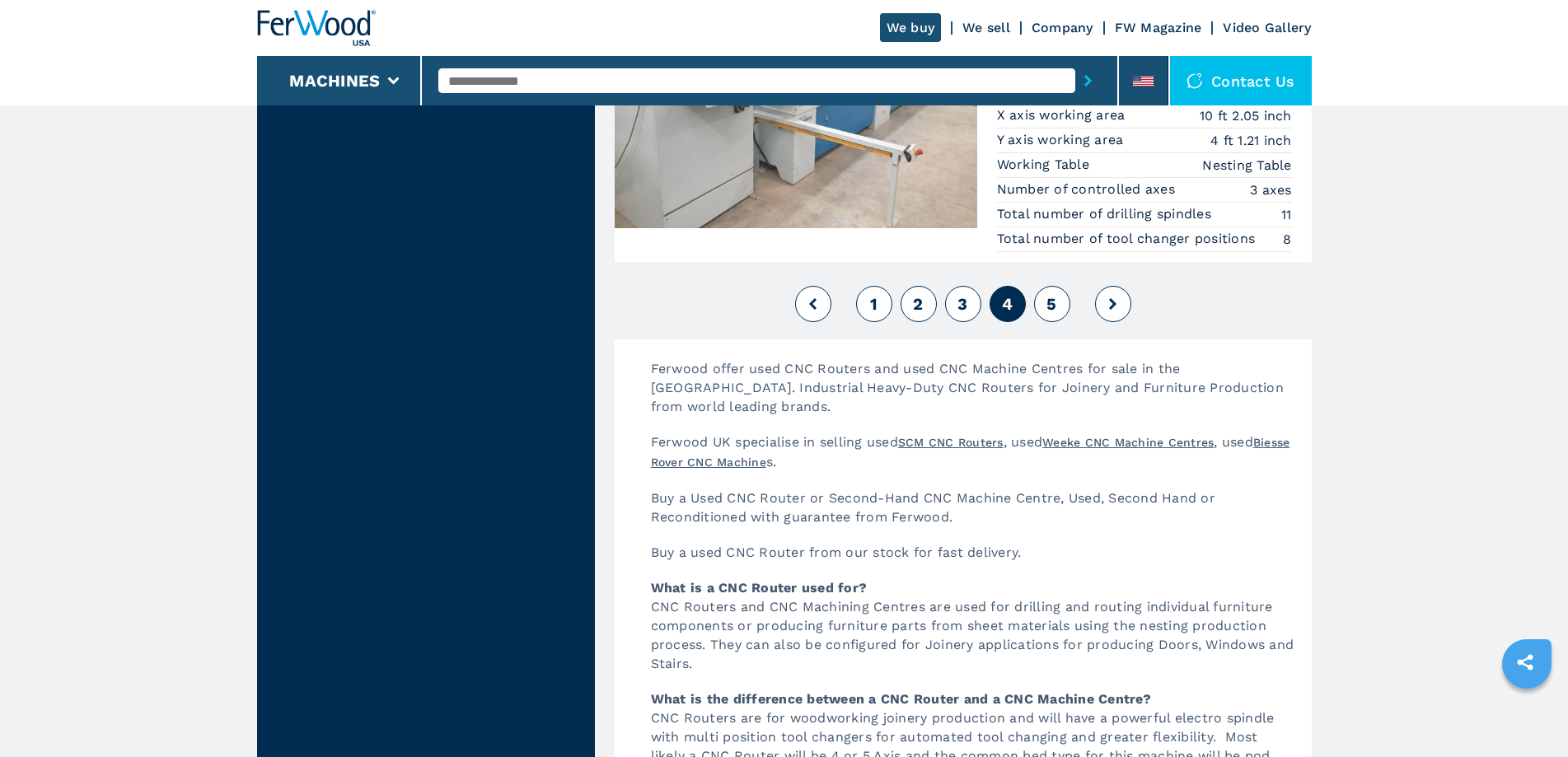
scroll to position [4225, 0]
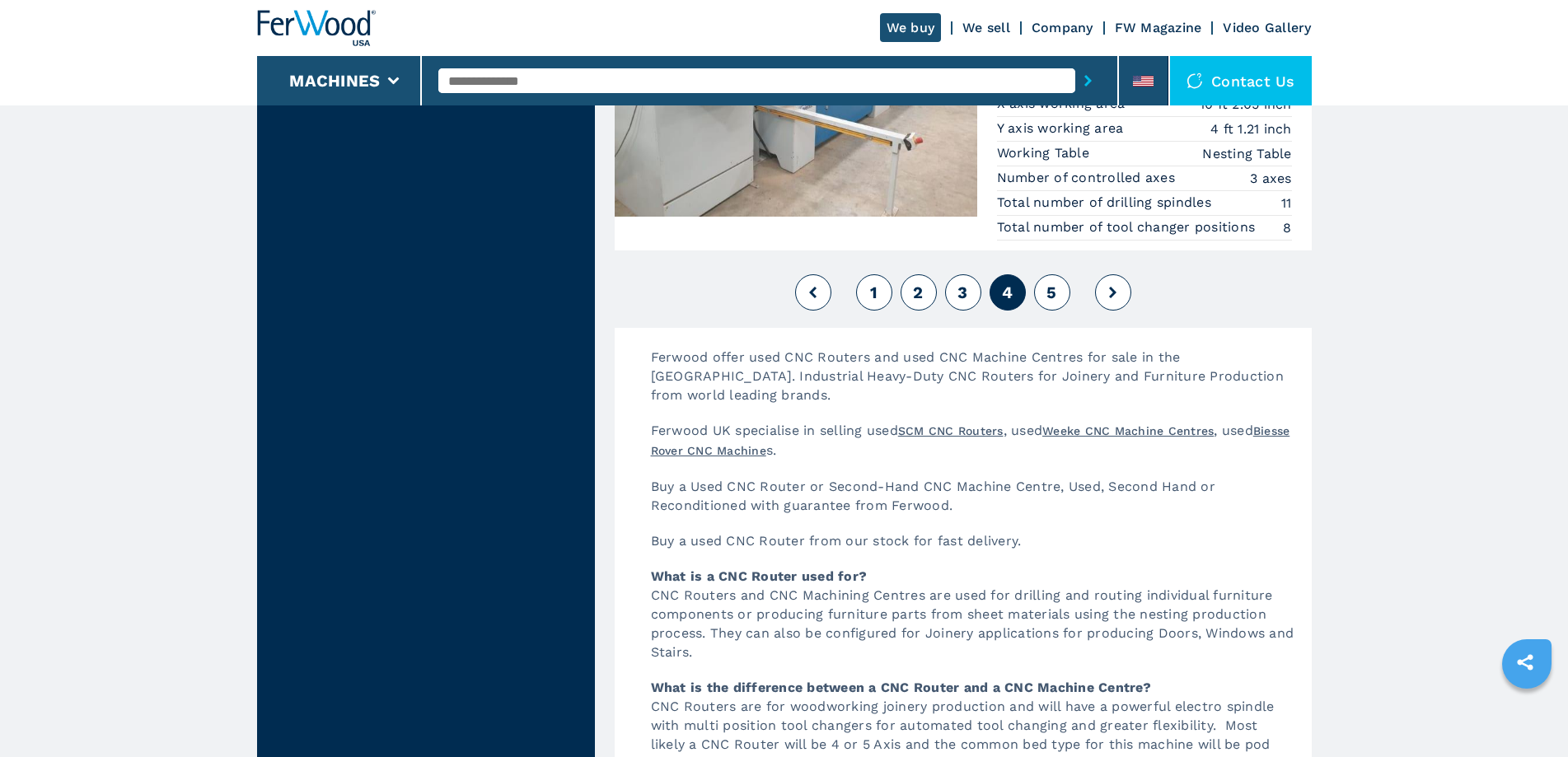
click at [1052, 295] on span "5" at bounding box center [1052, 292] width 10 height 20
click at [1051, 297] on span "5" at bounding box center [1052, 292] width 10 height 20
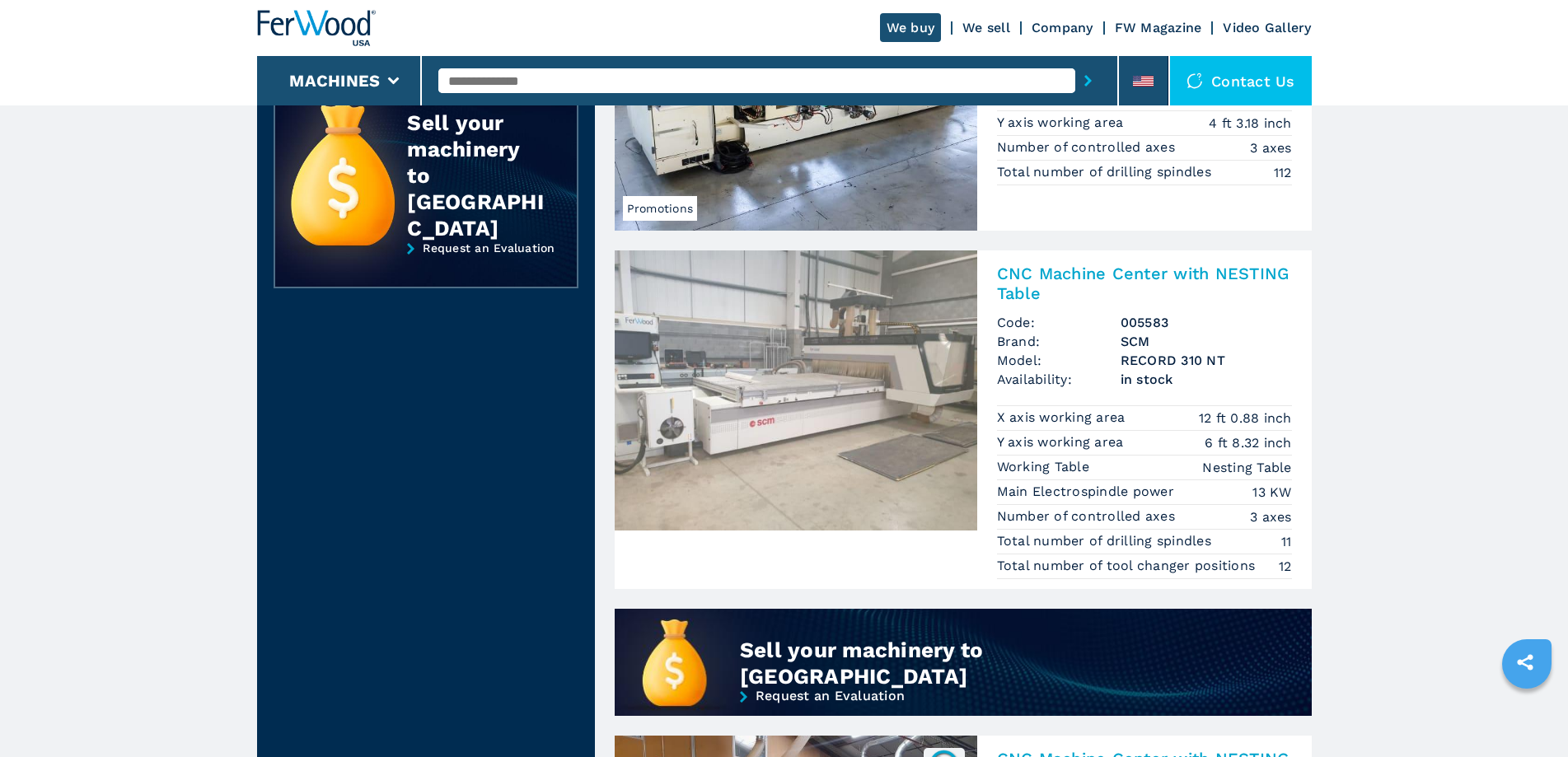
scroll to position [824, 0]
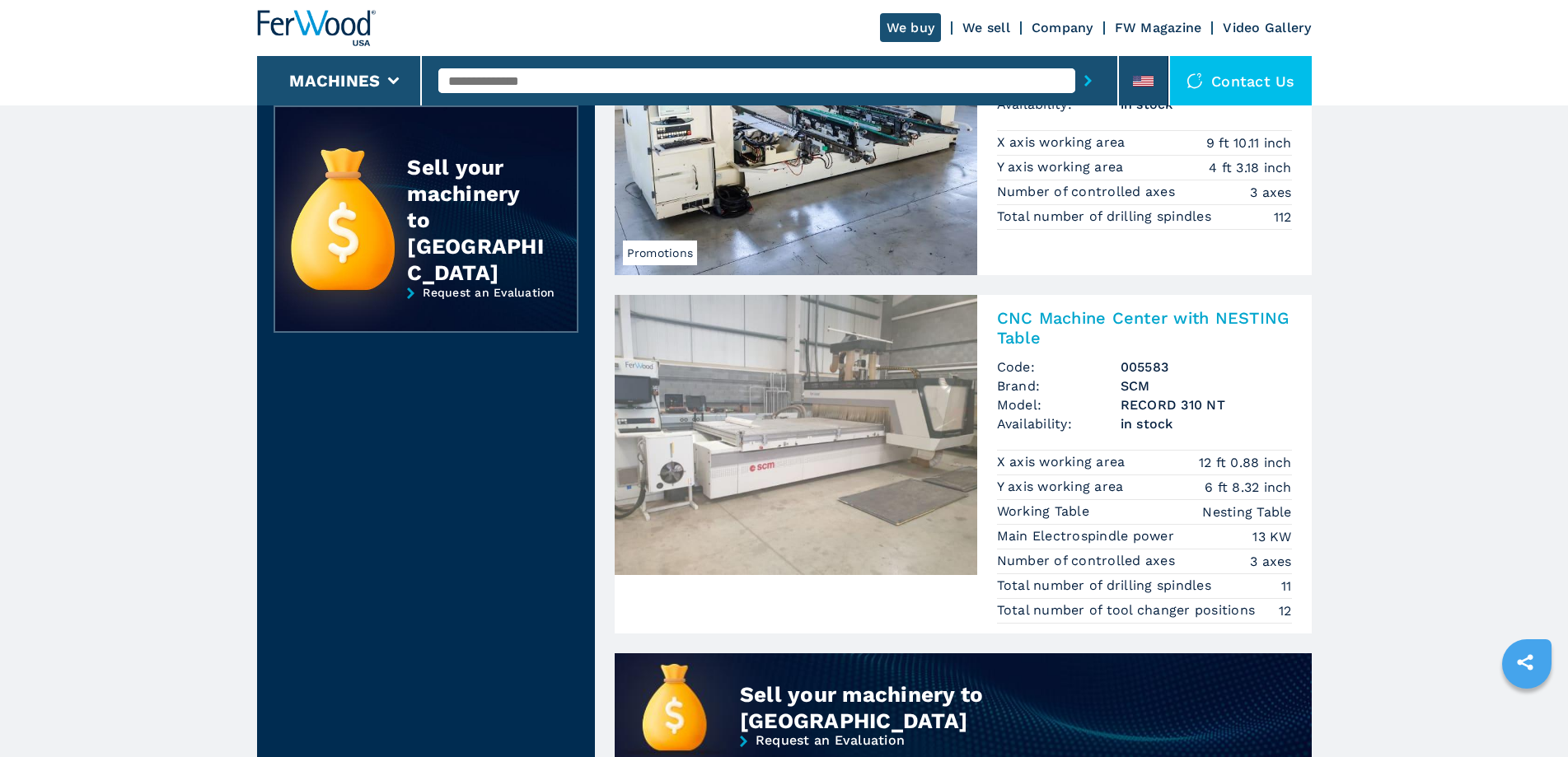
click at [825, 405] on img at bounding box center [796, 435] width 363 height 280
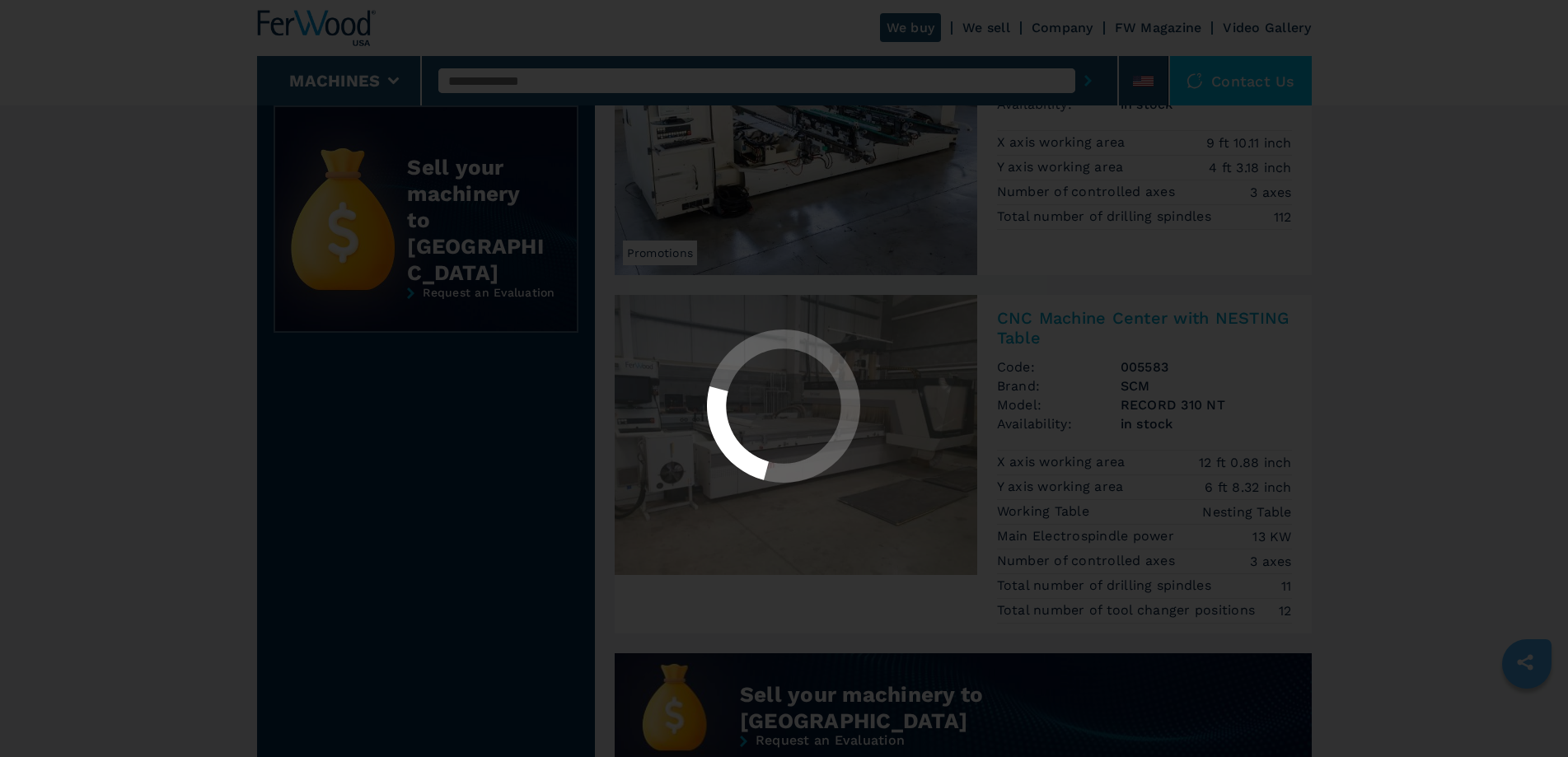
select select "********"
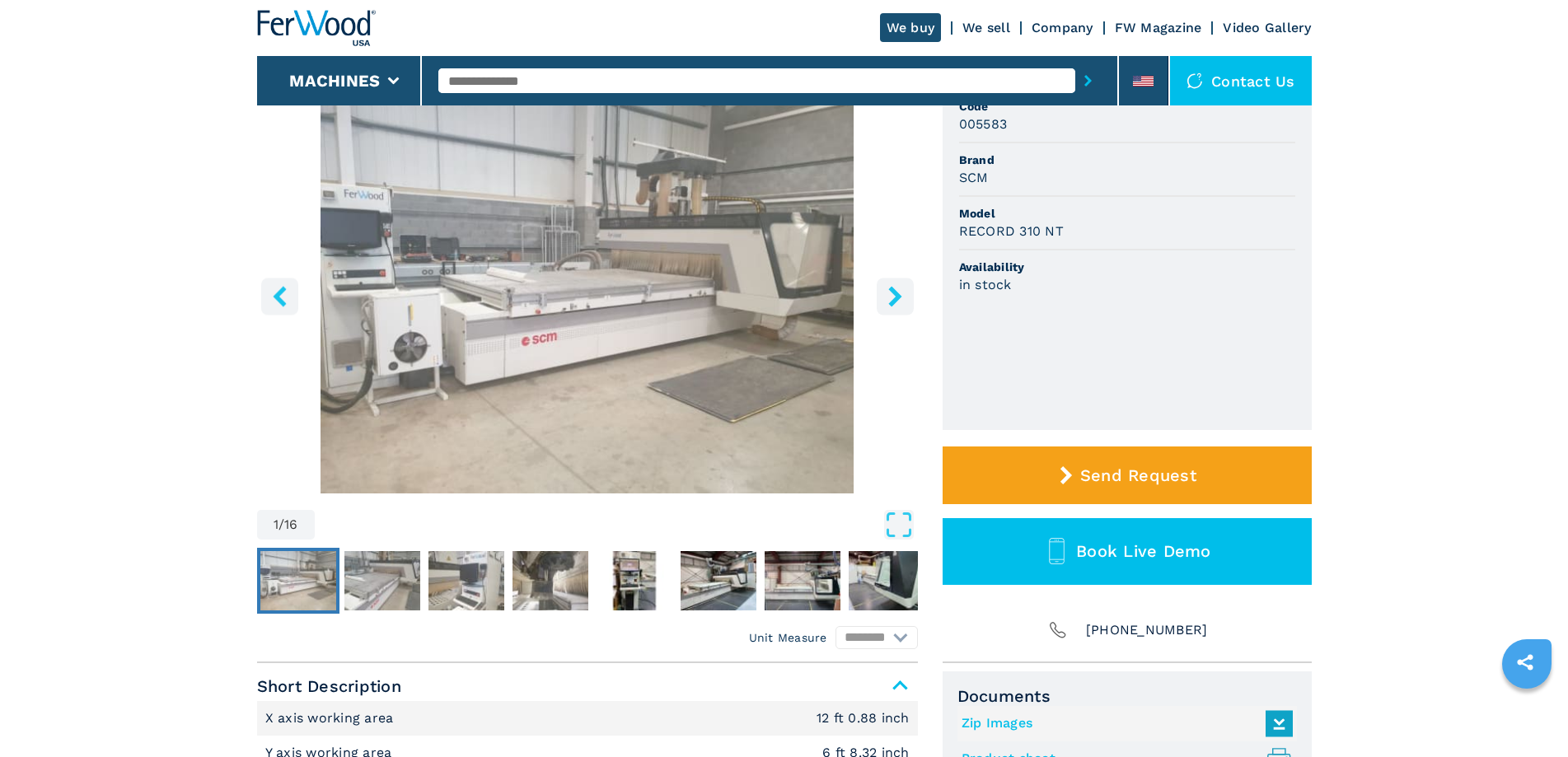
scroll to position [165, 0]
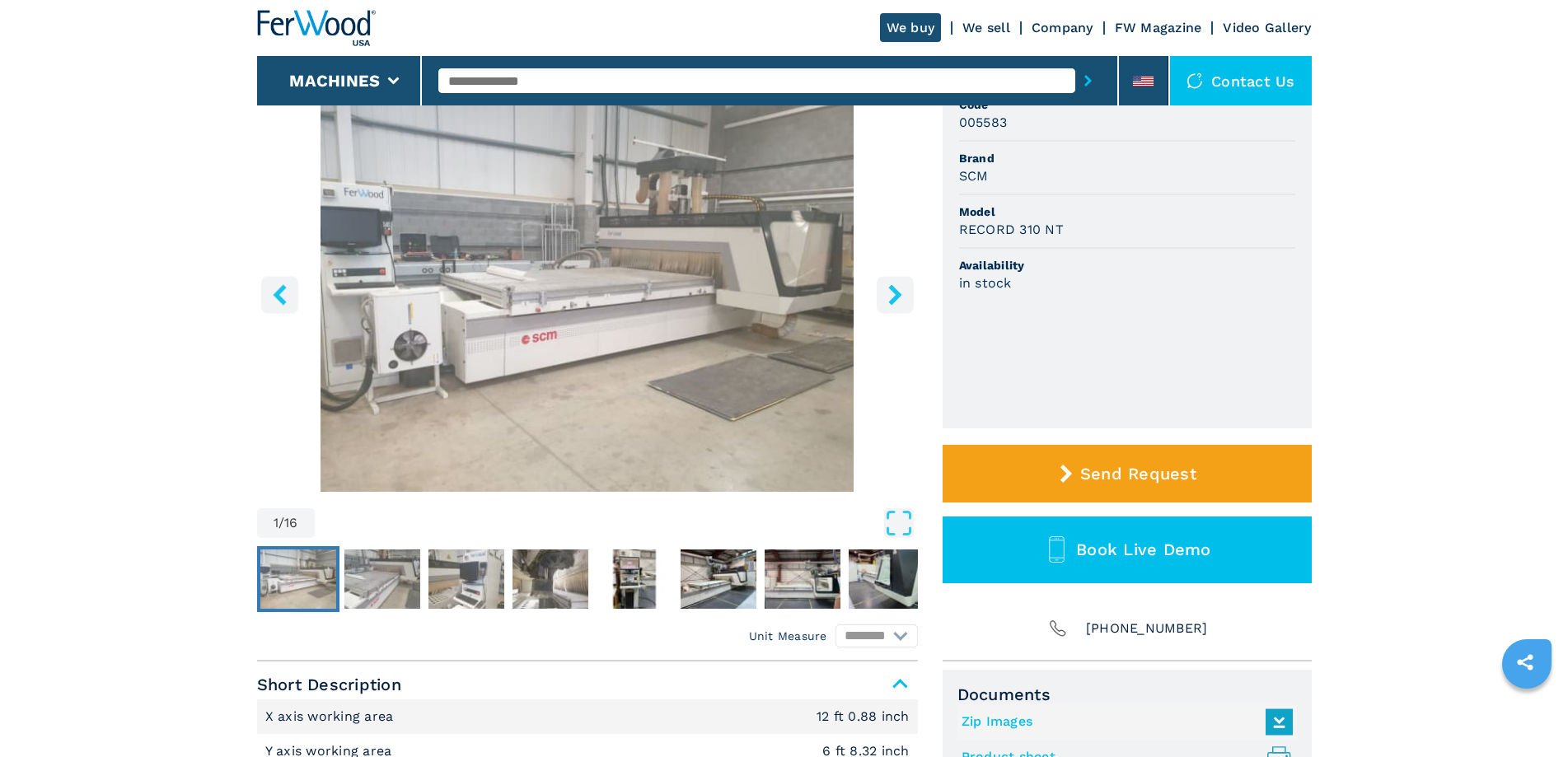
click at [892, 297] on icon "right-button" at bounding box center [895, 294] width 21 height 21
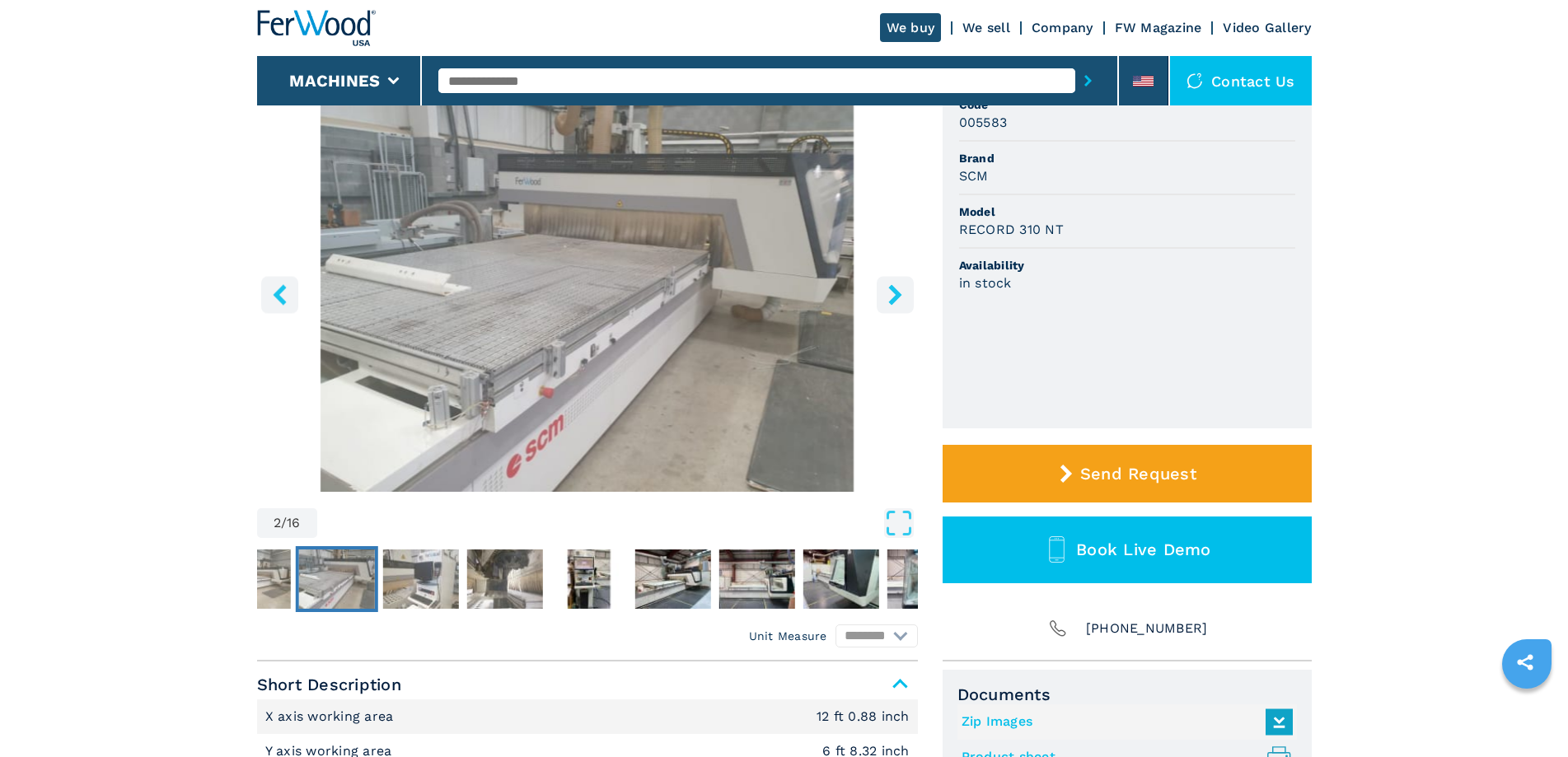
click at [890, 294] on icon "right-button" at bounding box center [895, 294] width 21 height 21
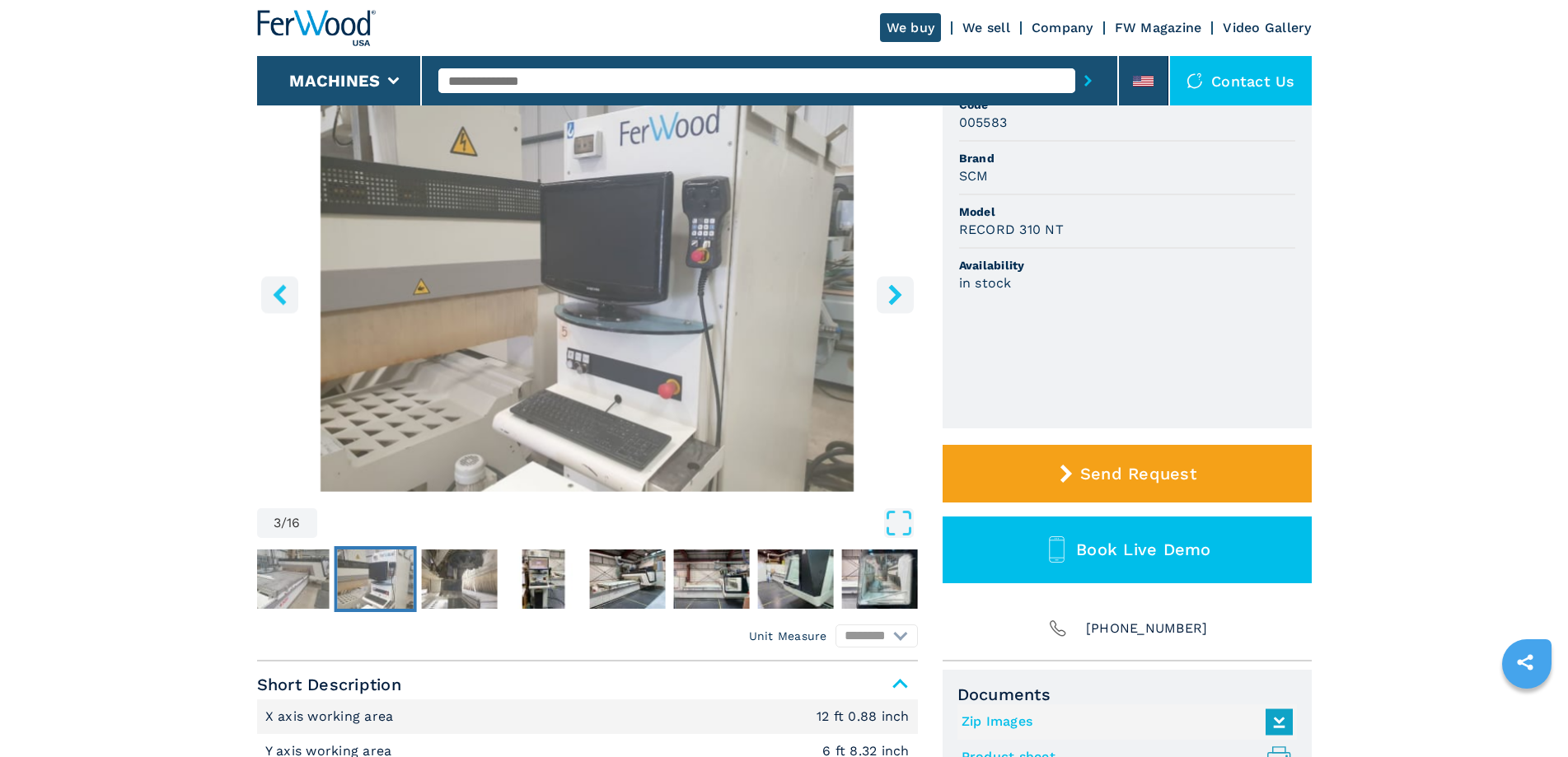
click at [894, 293] on icon "right-button" at bounding box center [895, 294] width 21 height 21
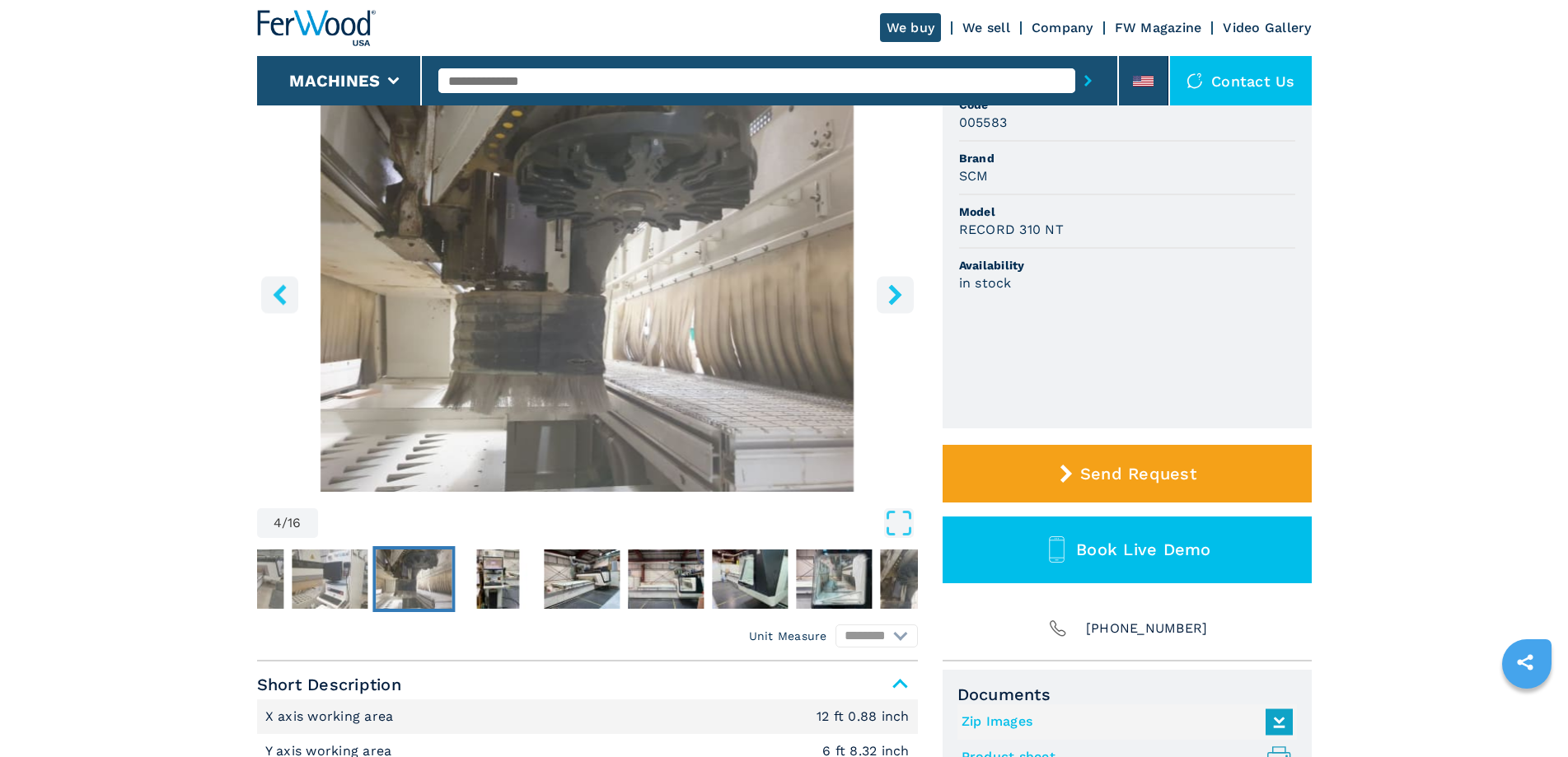
click at [894, 293] on icon "right-button" at bounding box center [894, 294] width 13 height 21
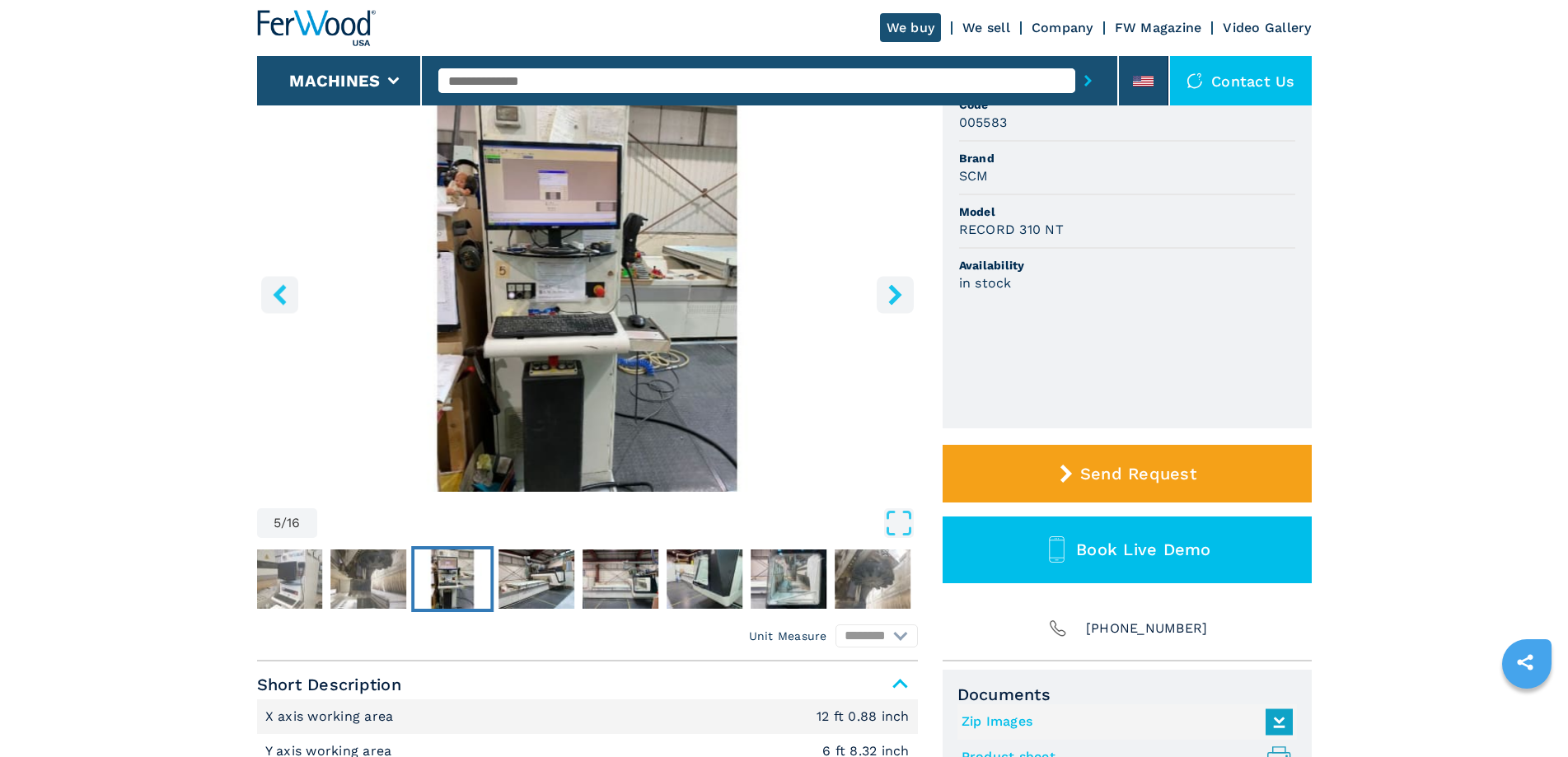
click at [894, 287] on icon "right-button" at bounding box center [895, 294] width 21 height 21
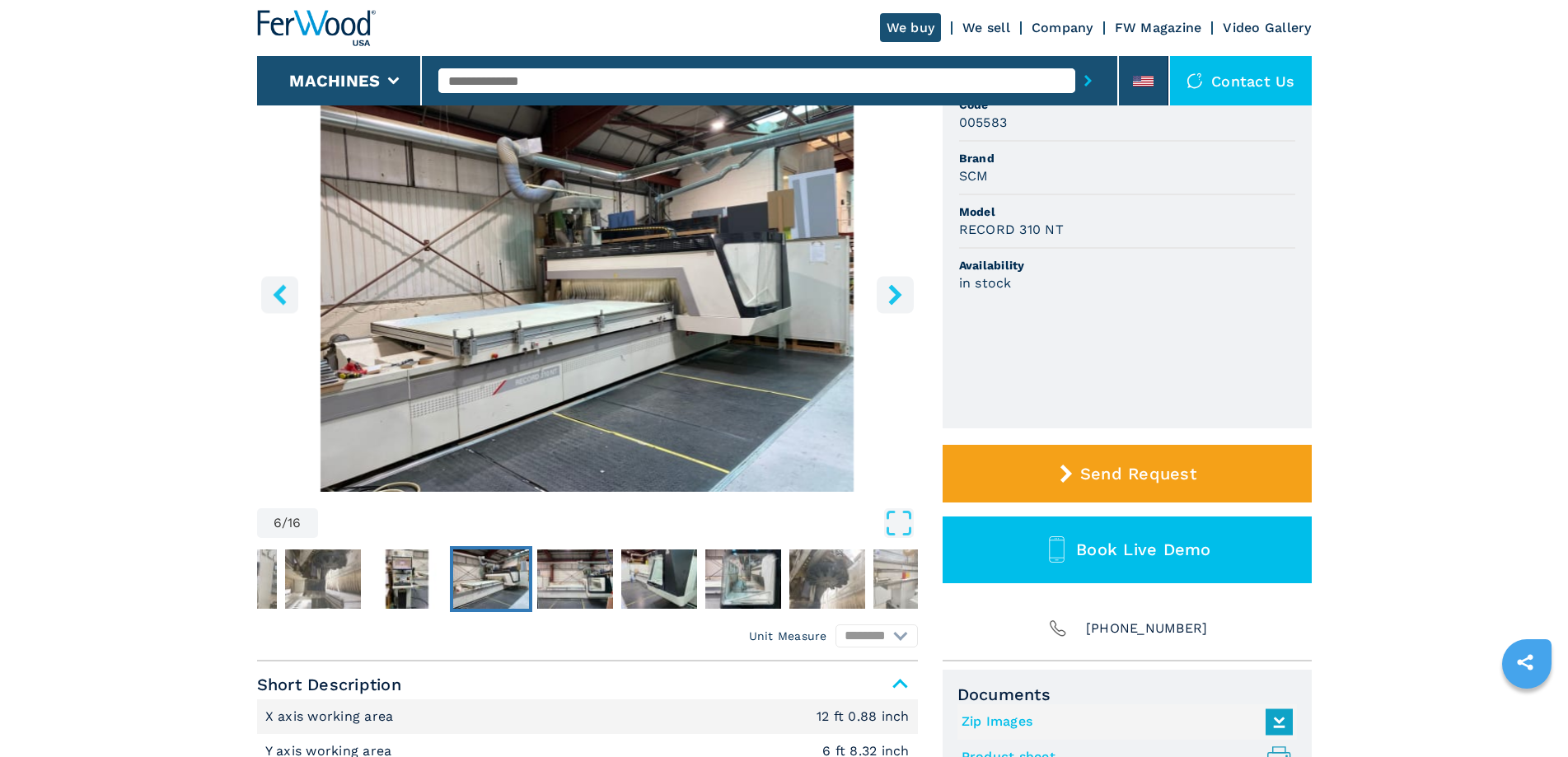
click at [897, 297] on icon "right-button" at bounding box center [894, 294] width 13 height 21
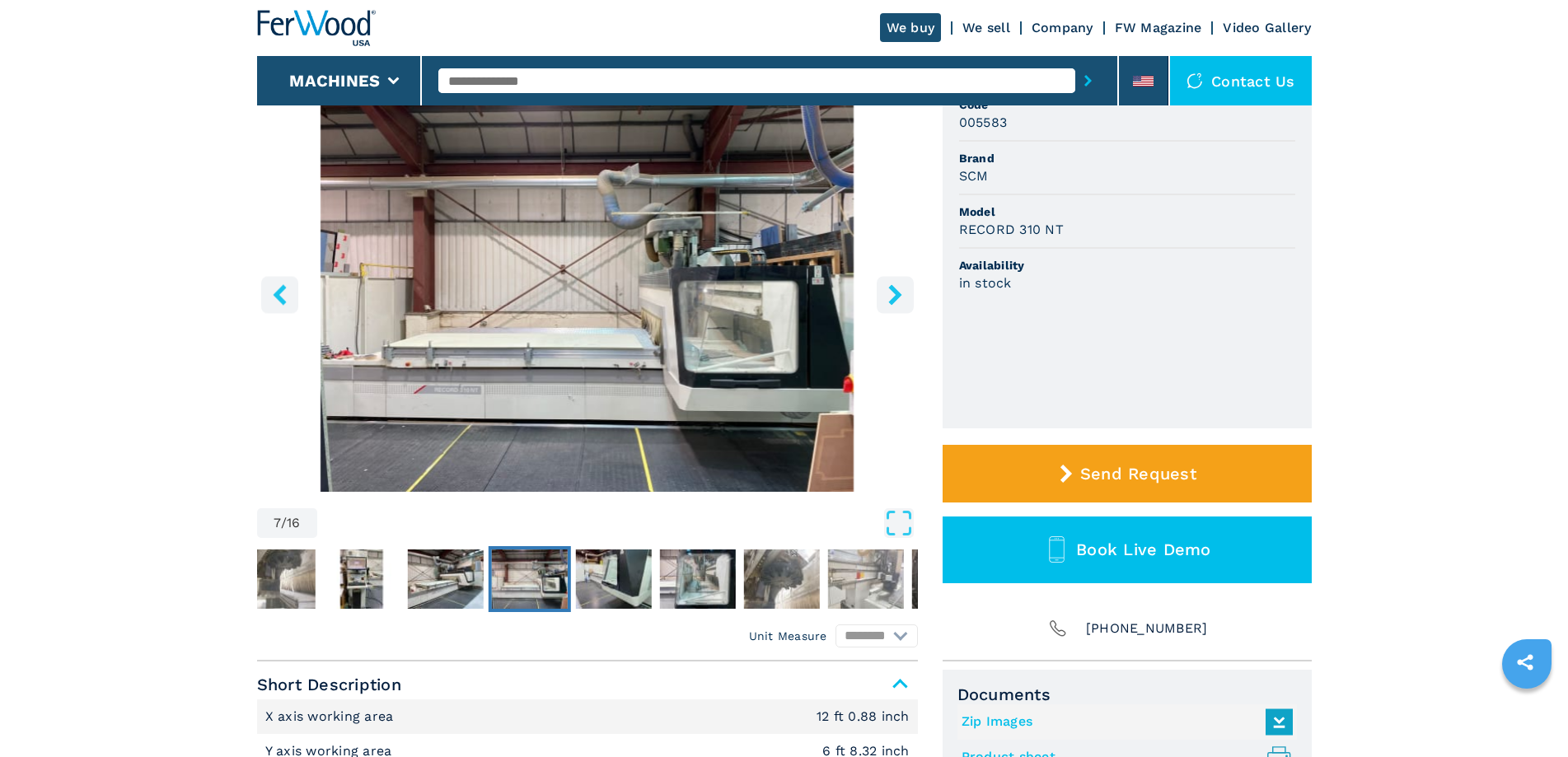
click at [892, 302] on icon "right-button" at bounding box center [894, 294] width 13 height 21
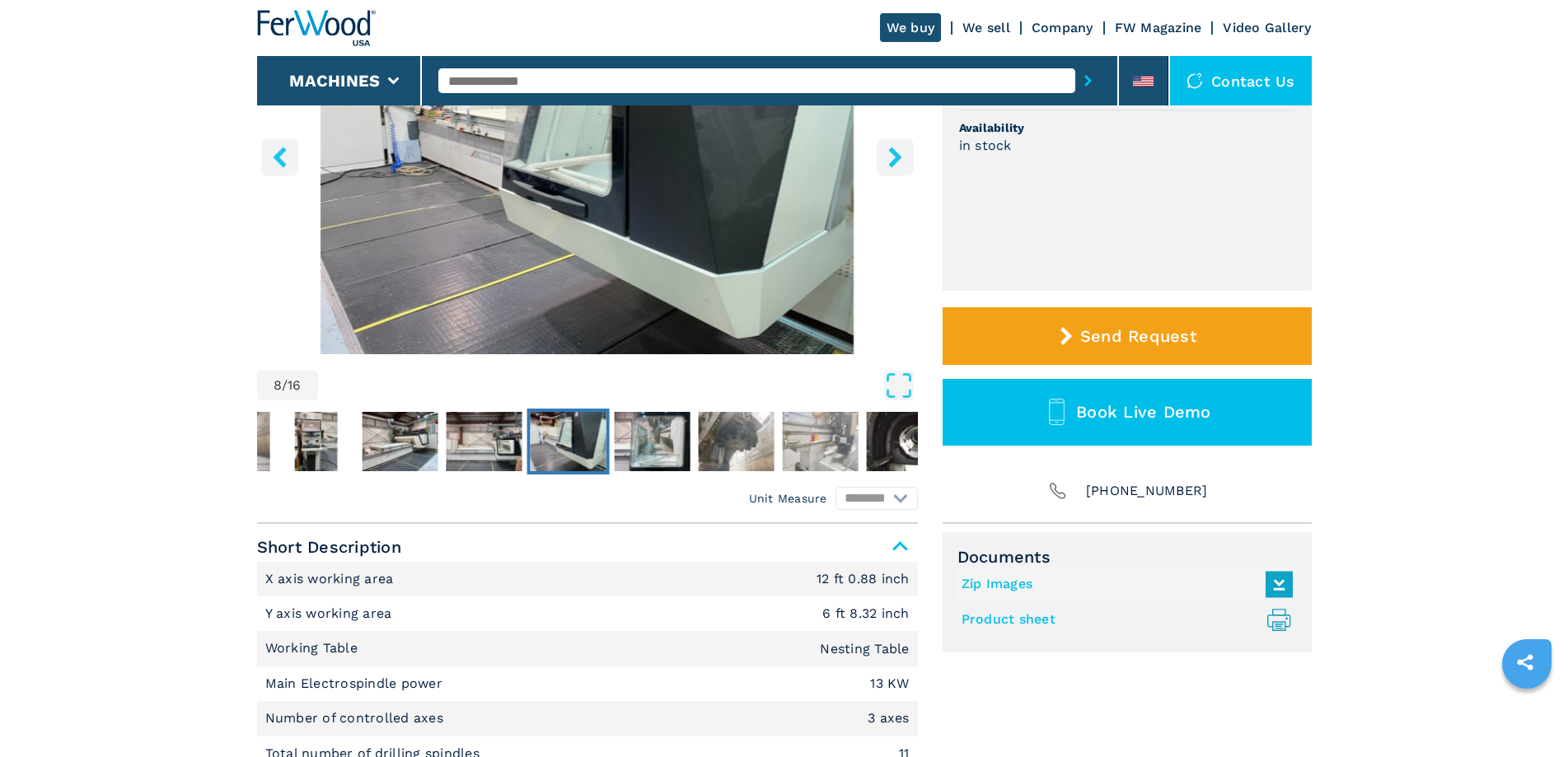
scroll to position [329, 0]
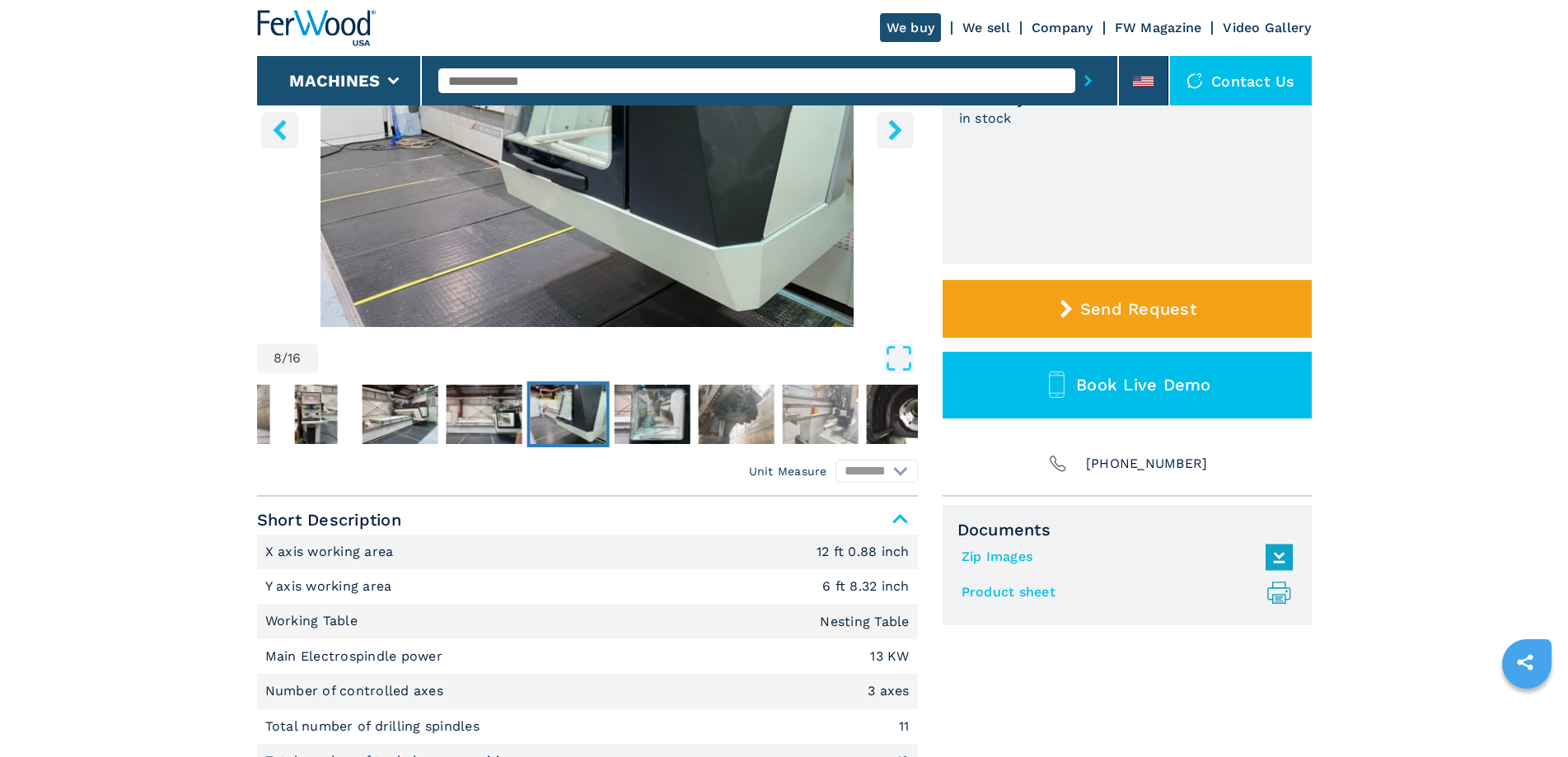
click at [892, 127] on icon "right-button" at bounding box center [895, 129] width 21 height 21
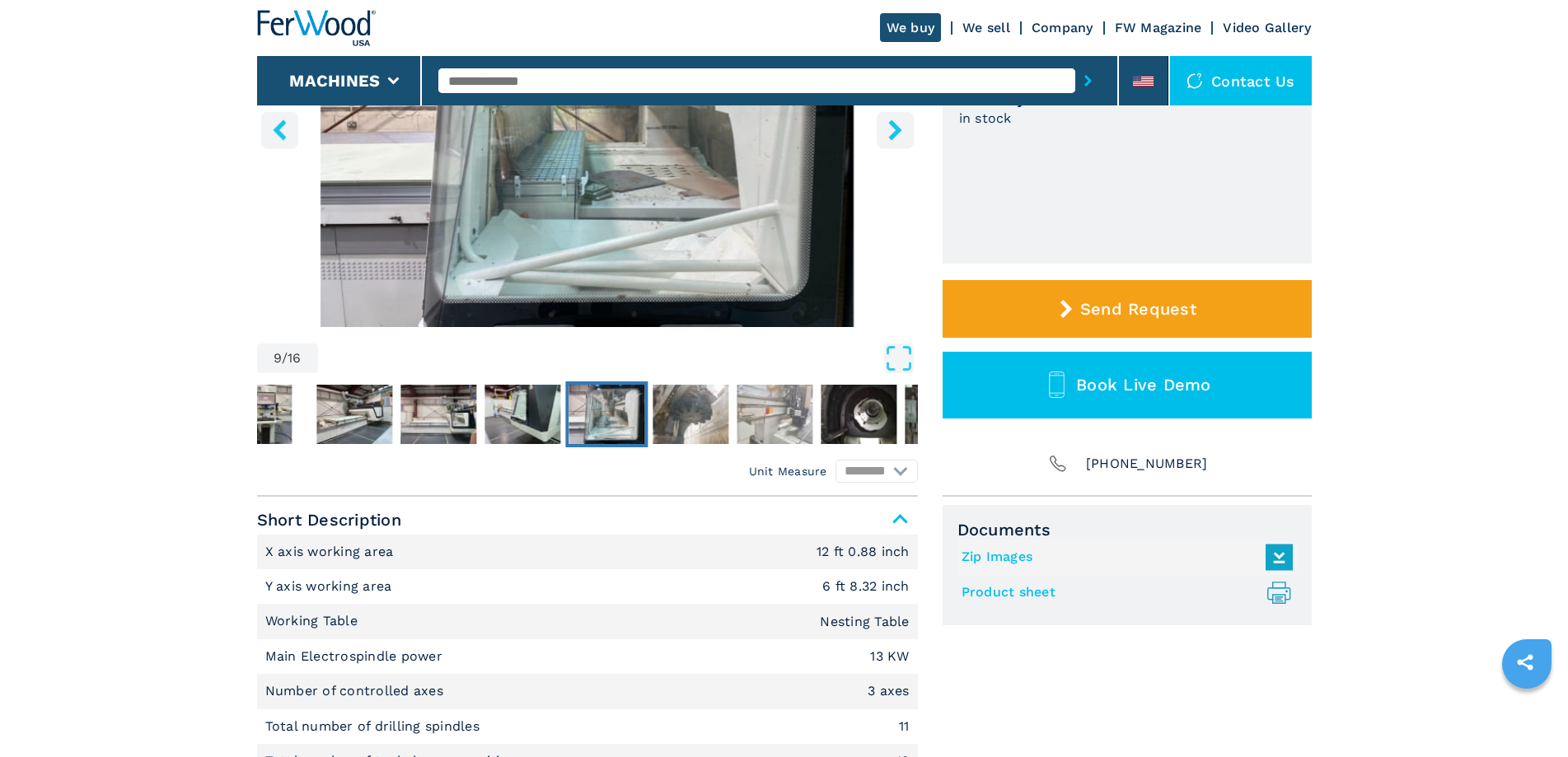
scroll to position [247, 0]
